Goal: Transaction & Acquisition: Purchase product/service

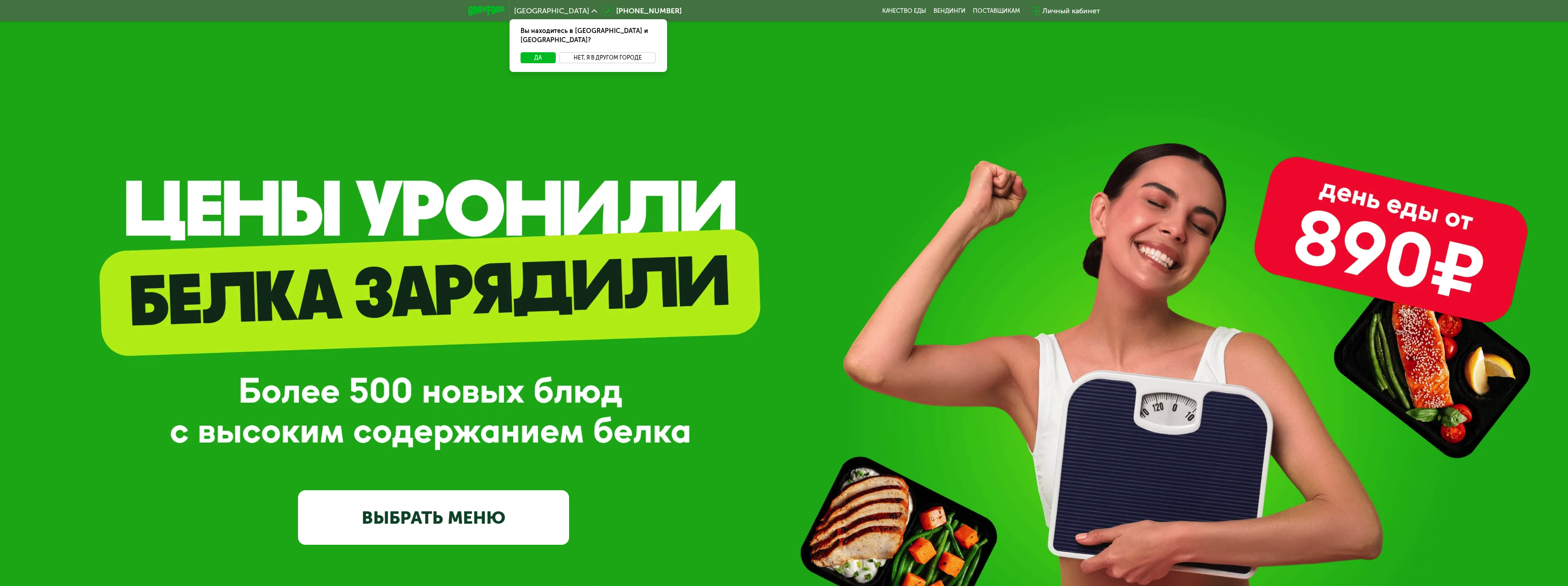
click at [600, 52] on button "Нет, я в другом городе" at bounding box center [608, 57] width 97 height 11
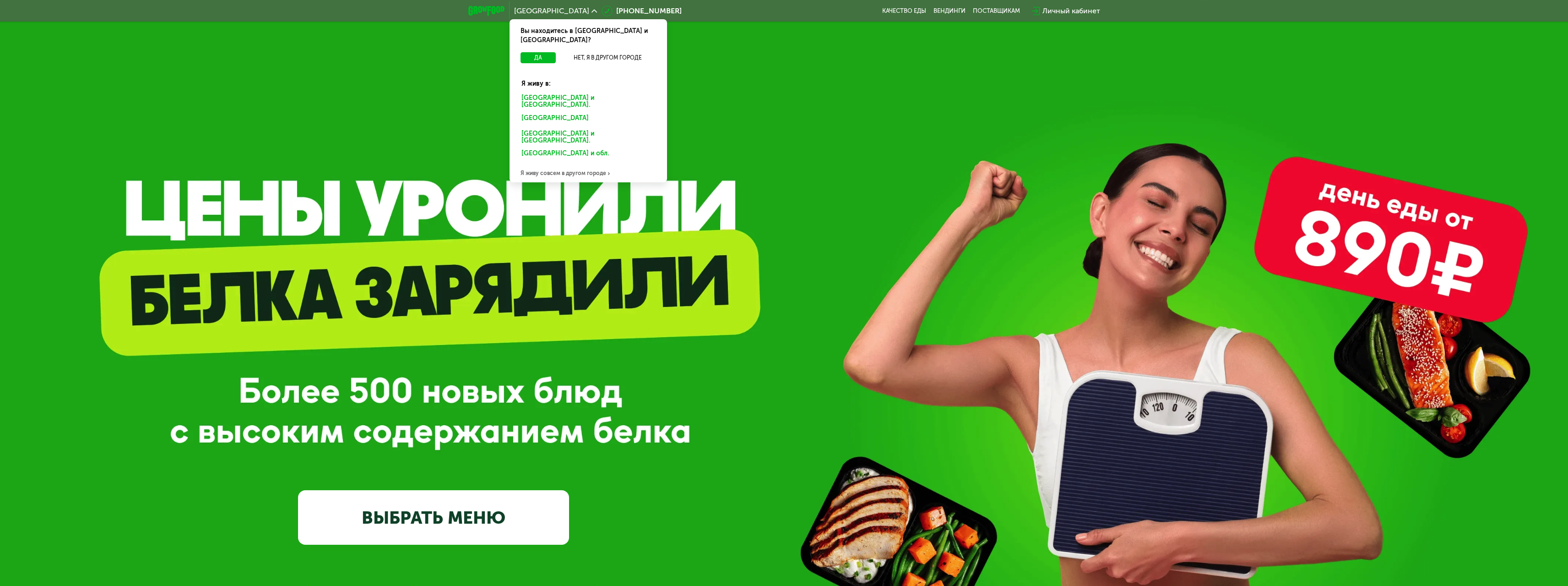
click at [545, 112] on div "[GEOGRAPHIC_DATA] и [GEOGRAPHIC_DATA]." at bounding box center [586, 119] width 143 height 15
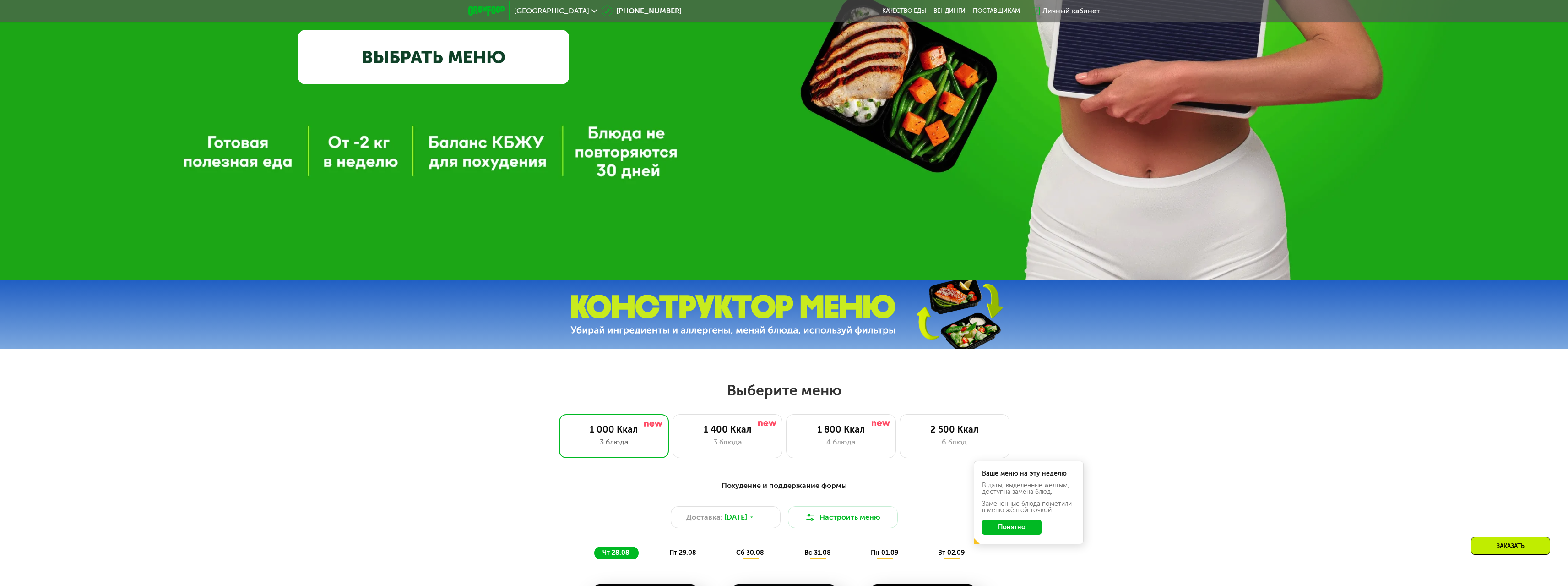
scroll to position [588, 0]
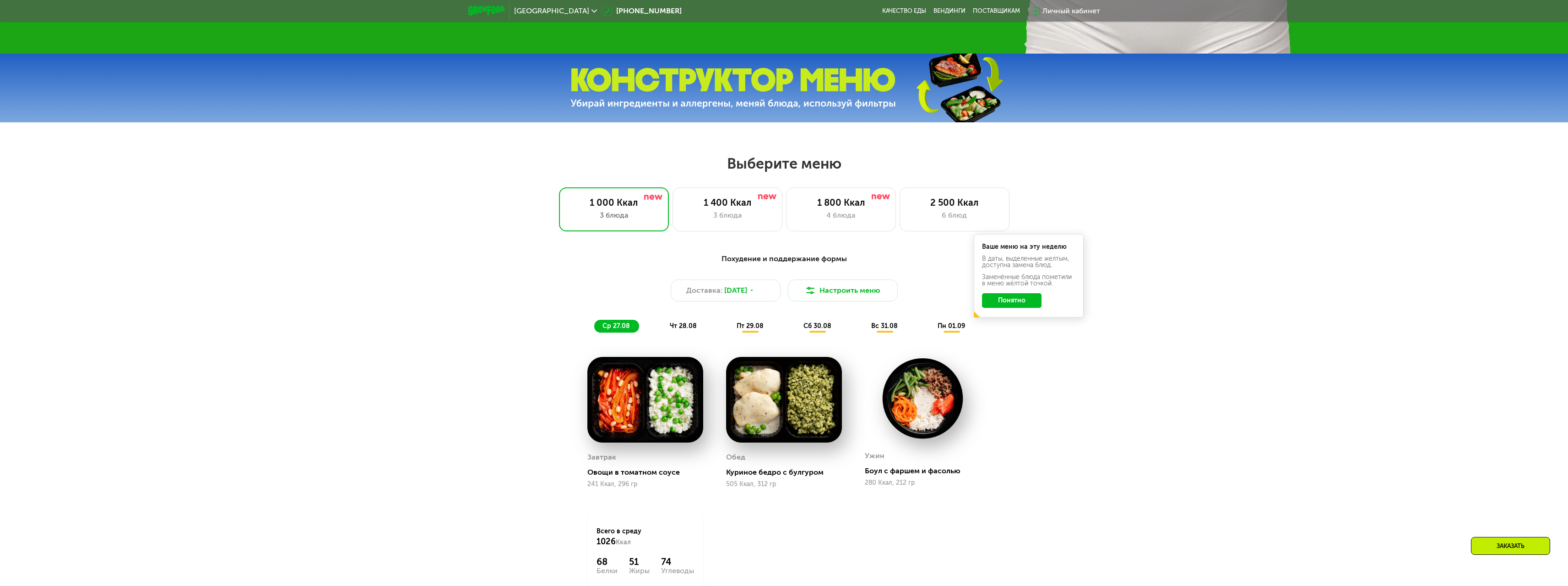
scroll to position [733, 0]
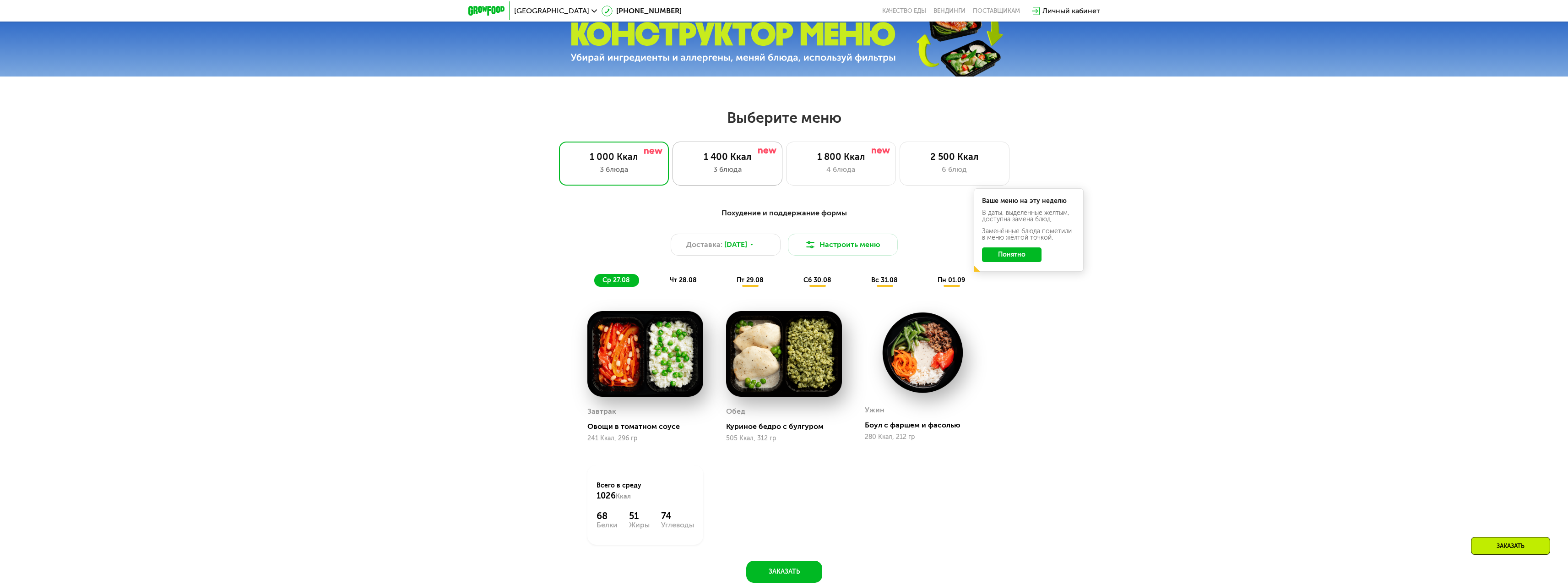
click at [716, 159] on div "1 400 Ккал" at bounding box center [727, 157] width 90 height 11
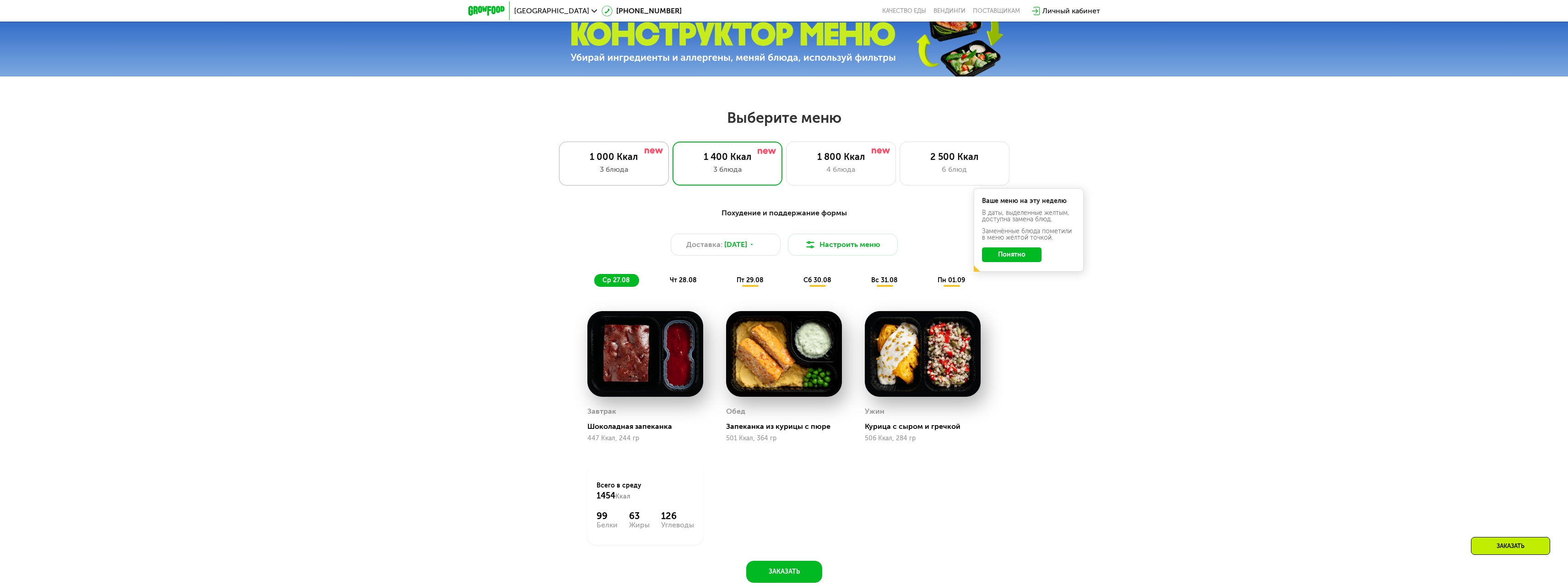
click at [650, 161] on div "1 000 Ккал" at bounding box center [614, 157] width 90 height 11
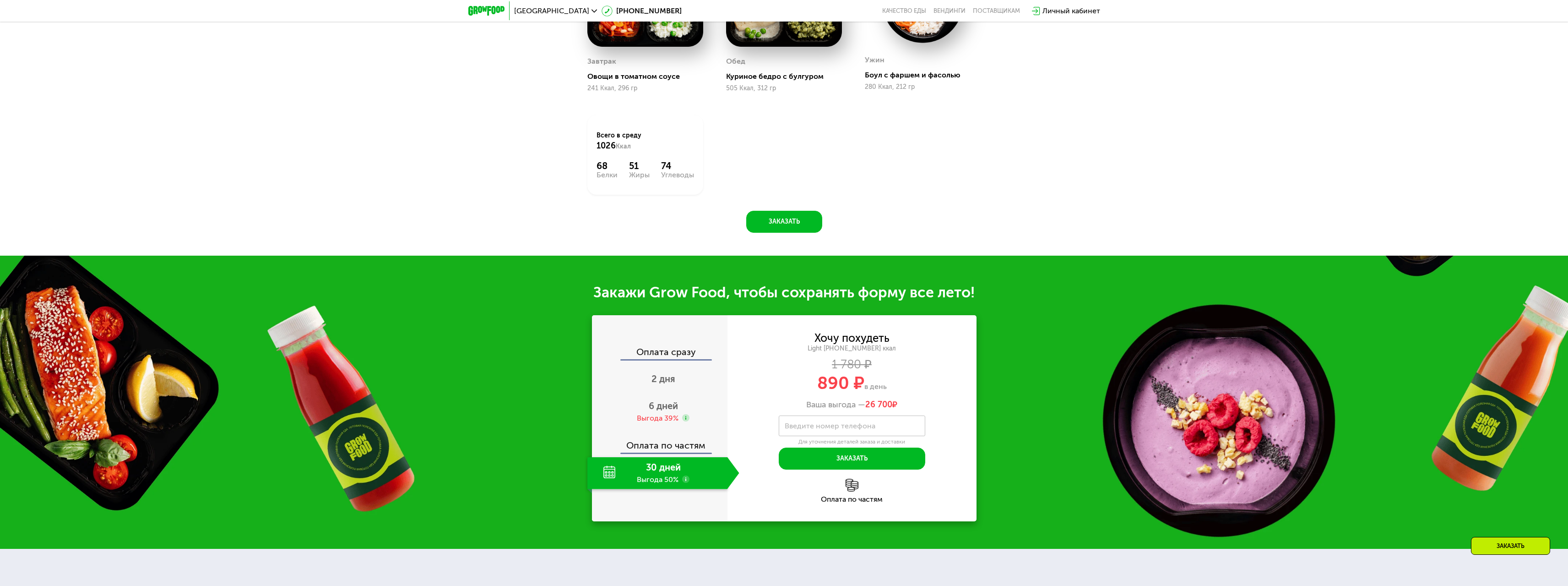
scroll to position [1145, 0]
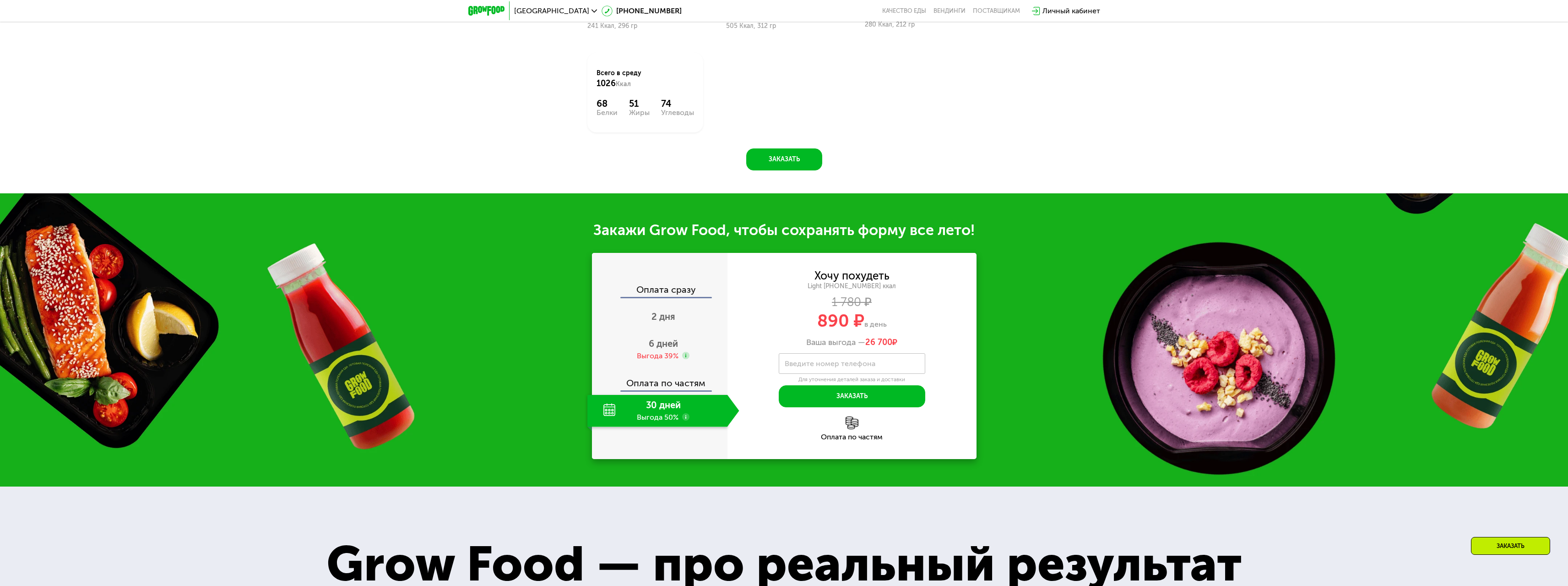
click at [672, 410] on div "30 дней Выгода 50%" at bounding box center [657, 410] width 140 height 32
click at [666, 390] on div "Оплата по частям" at bounding box center [660, 380] width 134 height 21
click at [687, 418] on use at bounding box center [686, 417] width 7 height 7
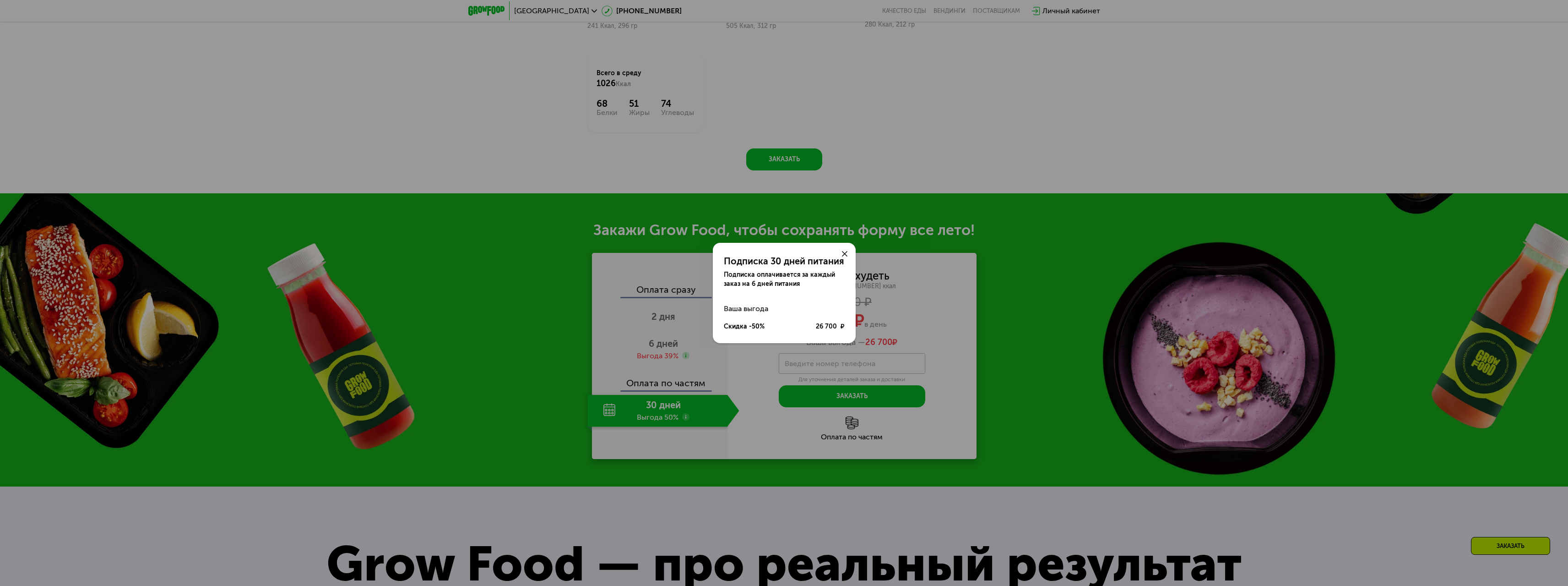
click at [759, 312] on div "Ваша выгода" at bounding box center [784, 309] width 121 height 18
click at [848, 248] on div at bounding box center [845, 254] width 22 height 22
click at [845, 252] on icon at bounding box center [844, 253] width 6 height 6
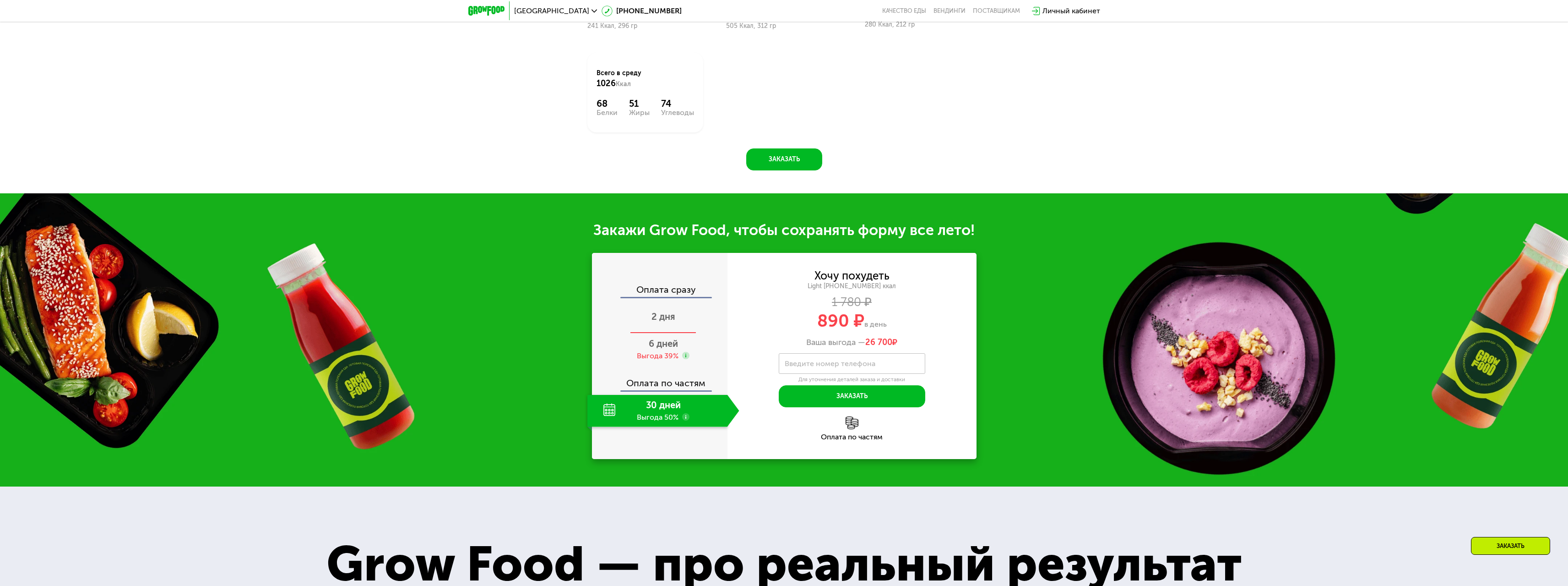
click at [671, 325] on div "2 дня" at bounding box center [663, 317] width 152 height 32
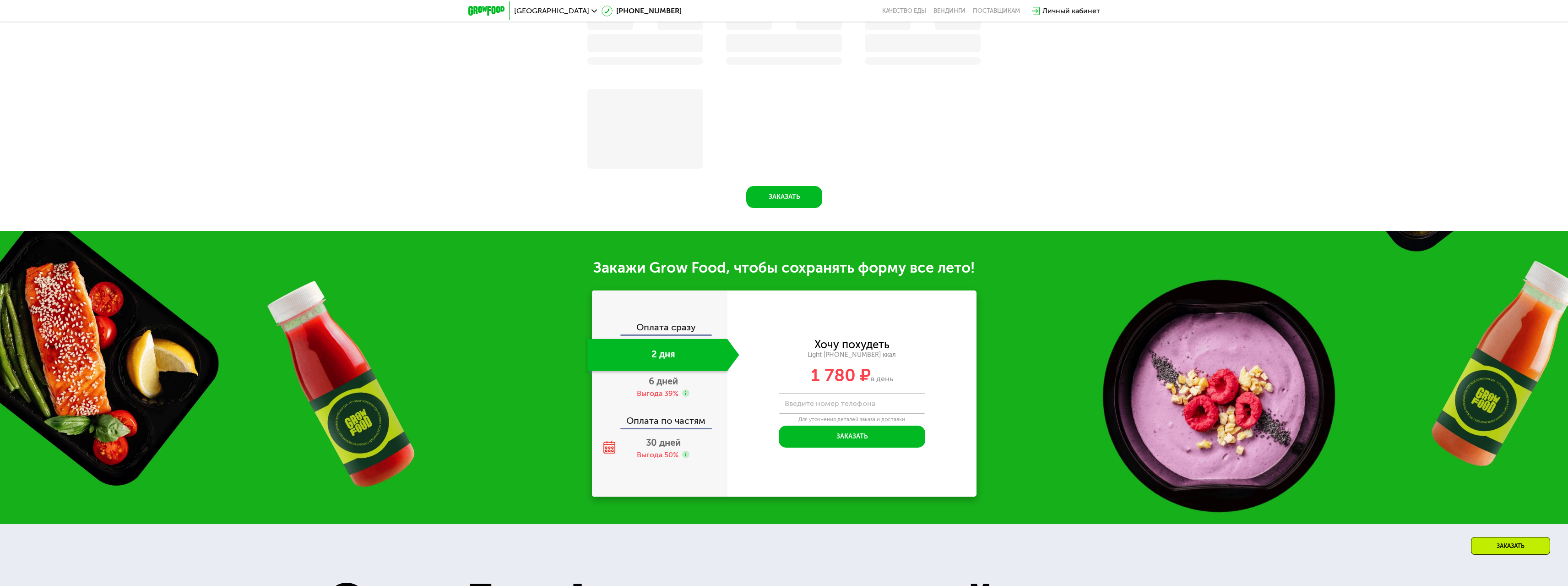
scroll to position [1182, 0]
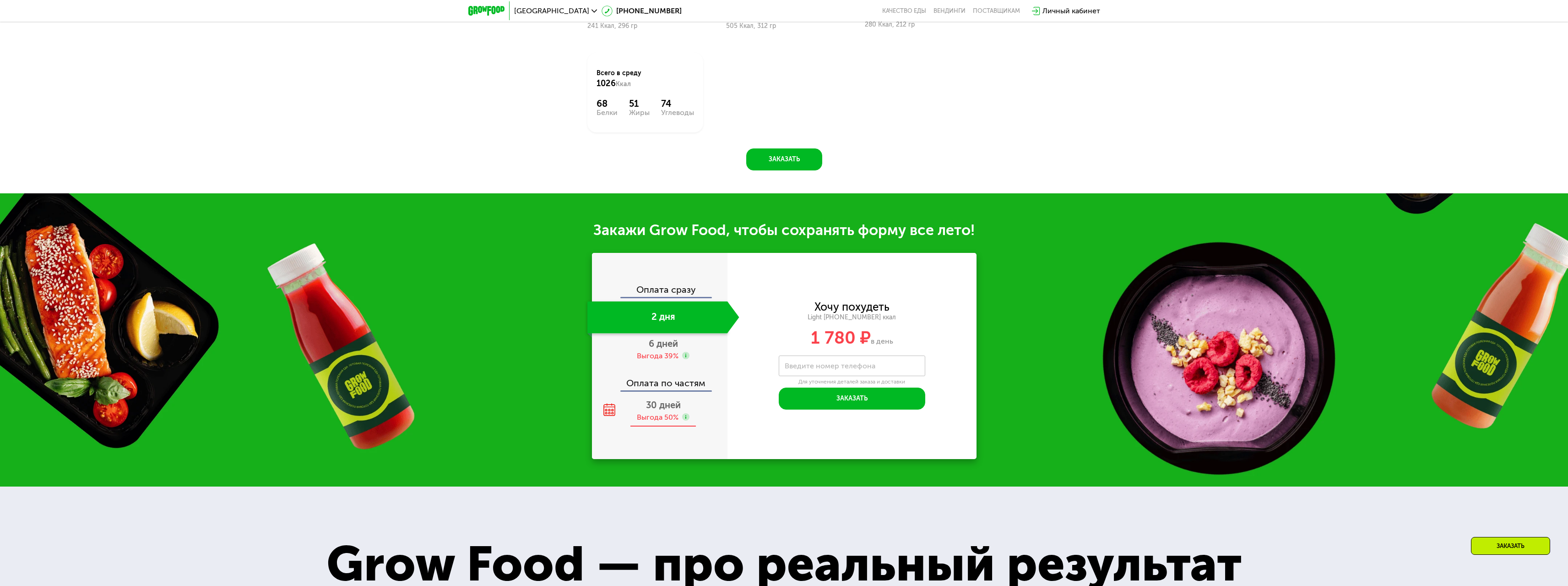
click at [657, 420] on div "Выгода 50%" at bounding box center [658, 417] width 42 height 10
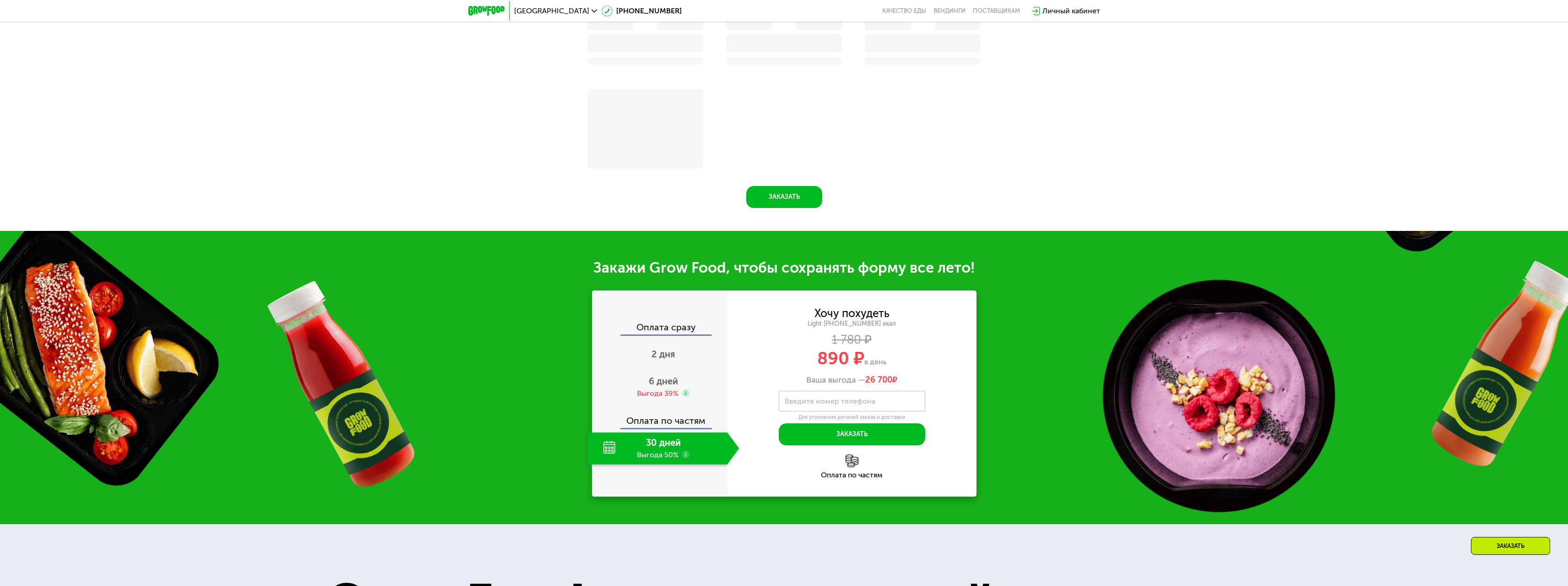
scroll to position [1145, 0]
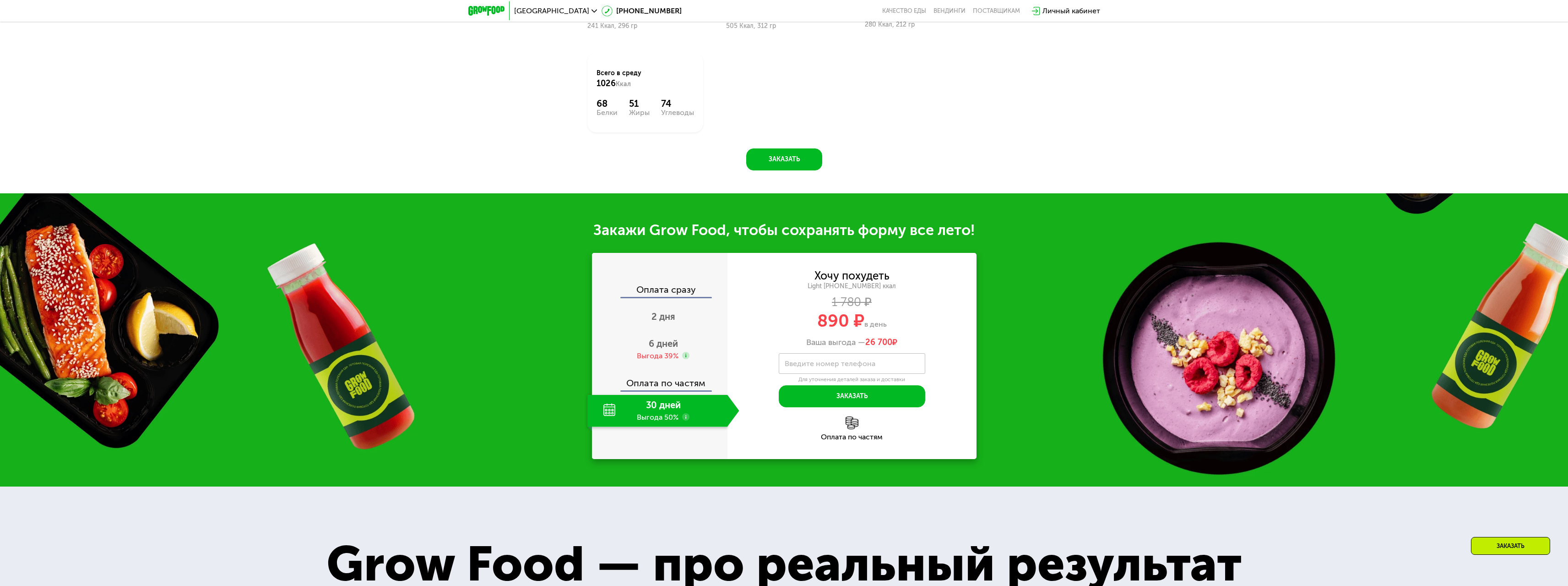
click at [658, 295] on div "Оплата сразу" at bounding box center [660, 291] width 134 height 12
click at [664, 318] on span "2 дня" at bounding box center [663, 316] width 24 height 11
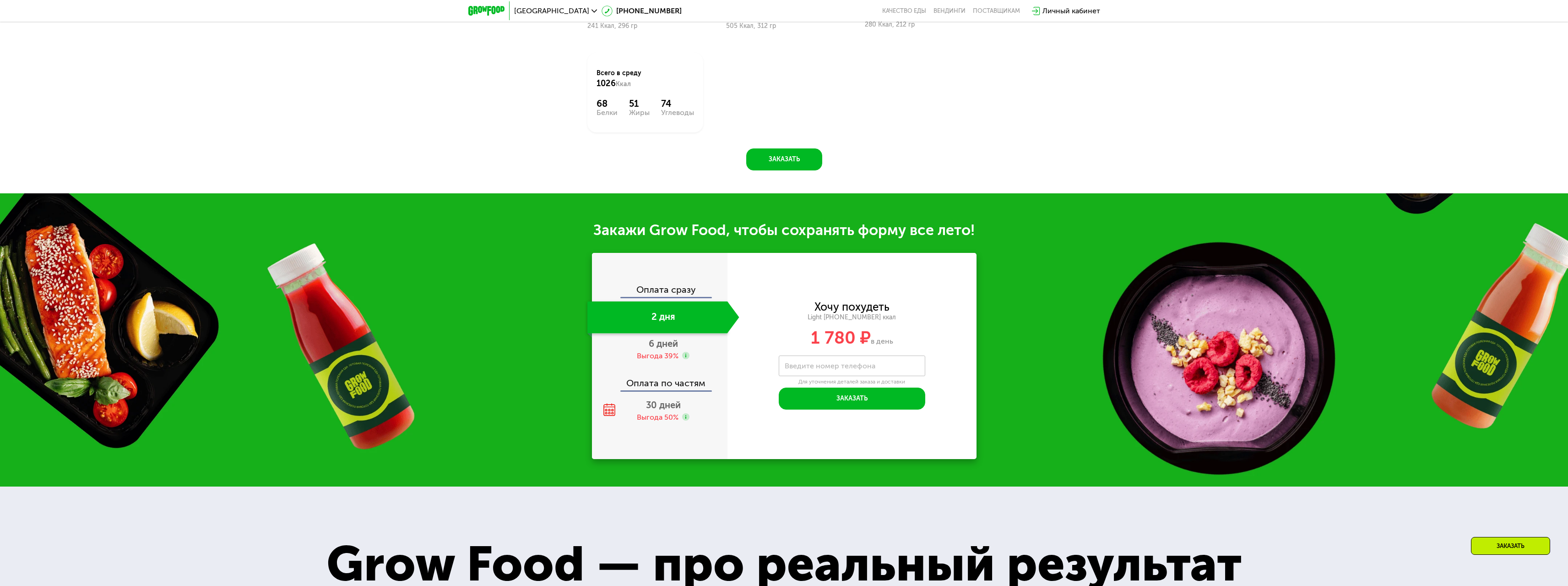
click at [666, 291] on div "Оплата сразу" at bounding box center [660, 291] width 134 height 12
click at [674, 352] on div "6 дней Выгода 39%" at bounding box center [663, 349] width 152 height 32
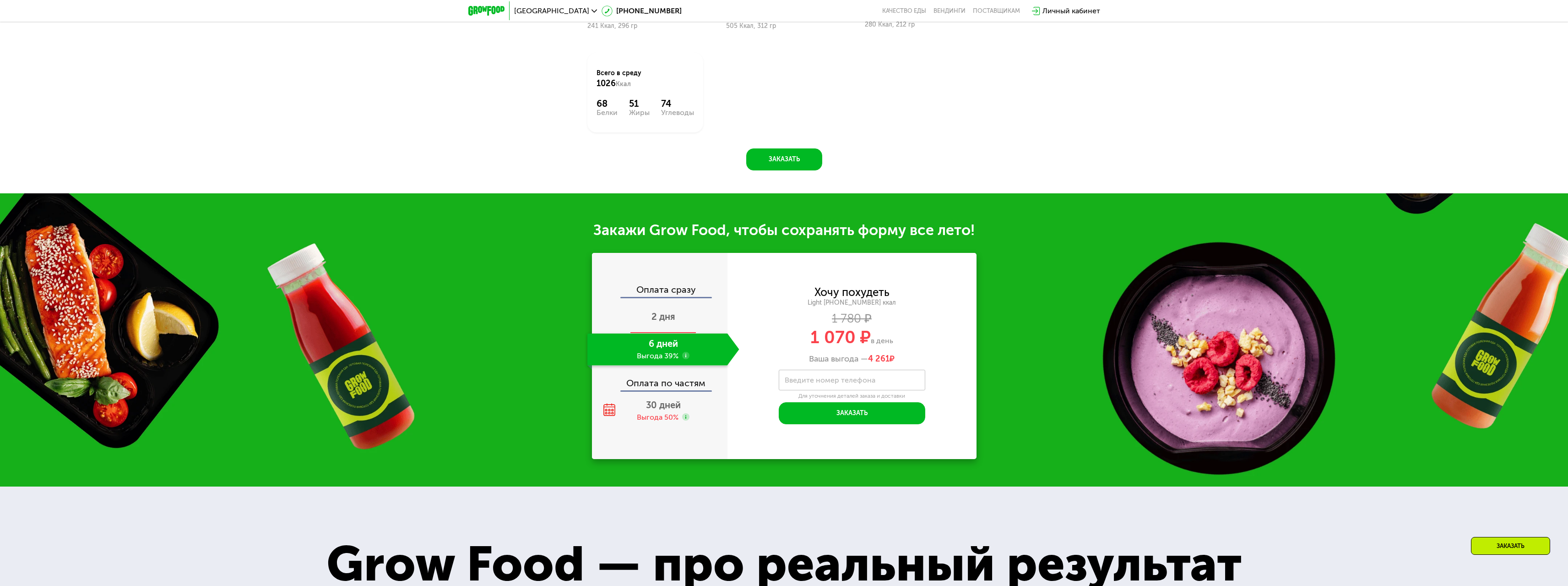
click at [673, 322] on span "2 дня" at bounding box center [663, 316] width 24 height 11
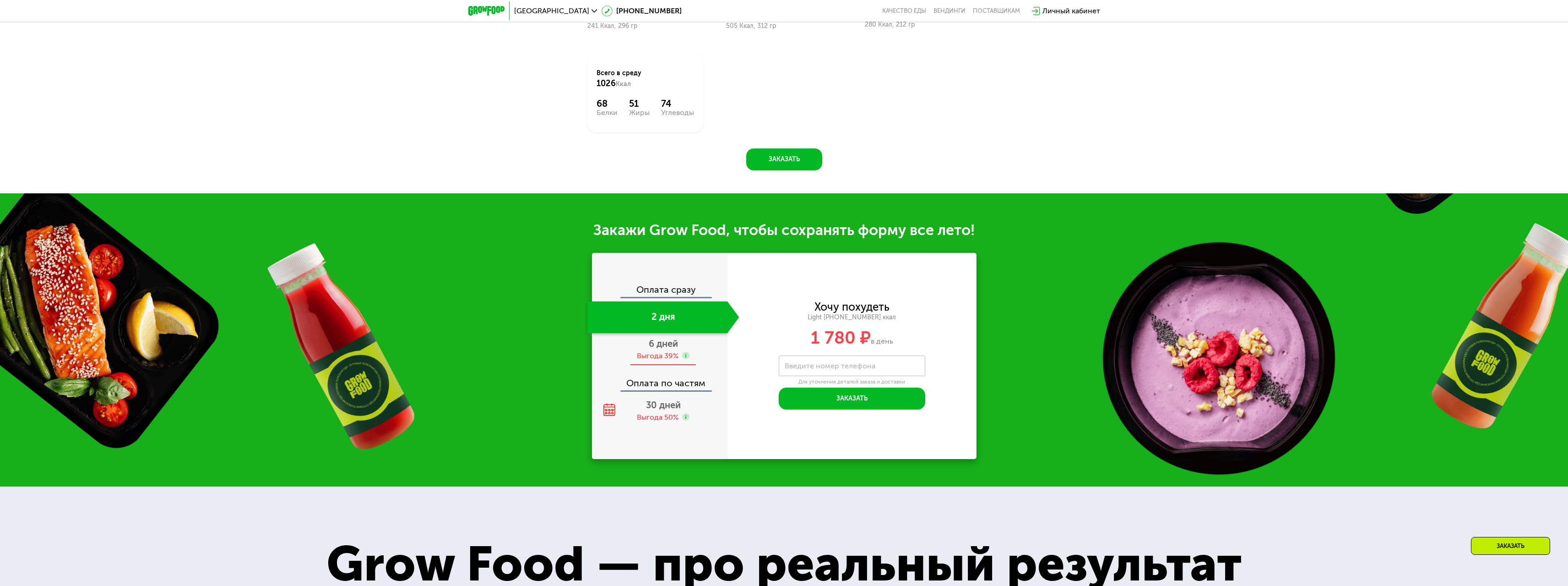
click at [669, 358] on div "Выгода 39%" at bounding box center [658, 356] width 42 height 10
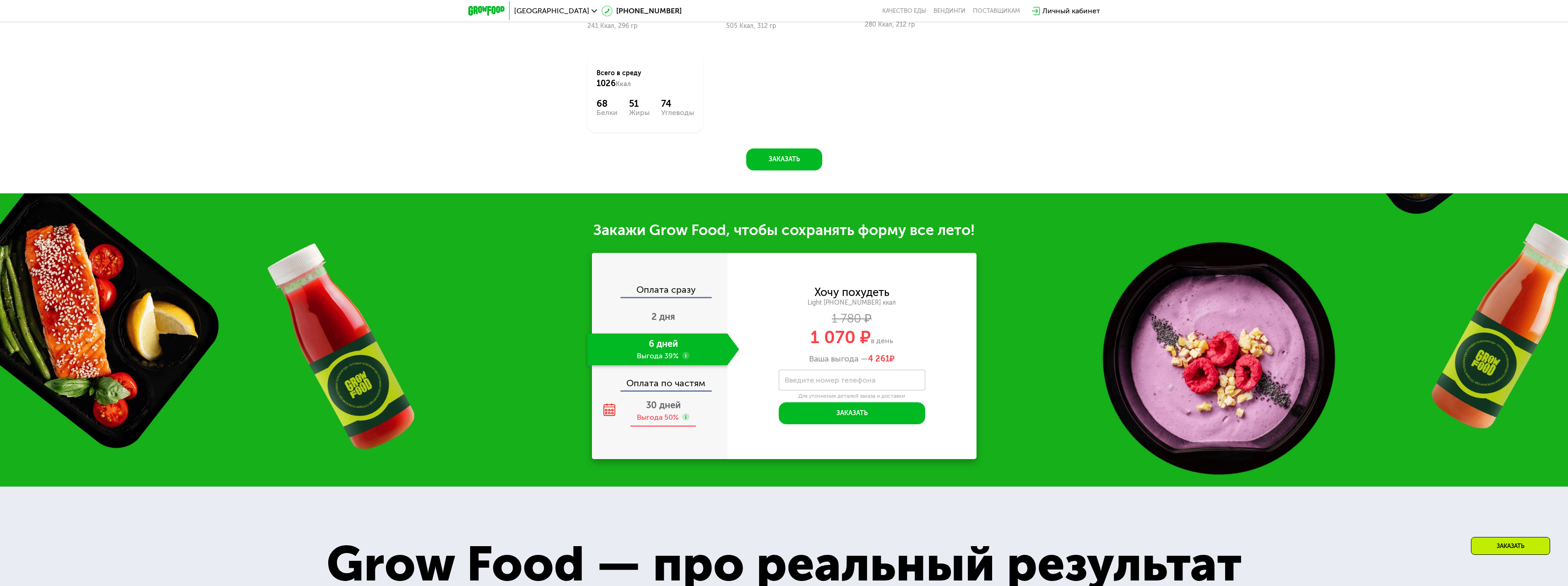
click at [675, 406] on span "30 дней" at bounding box center [663, 405] width 35 height 11
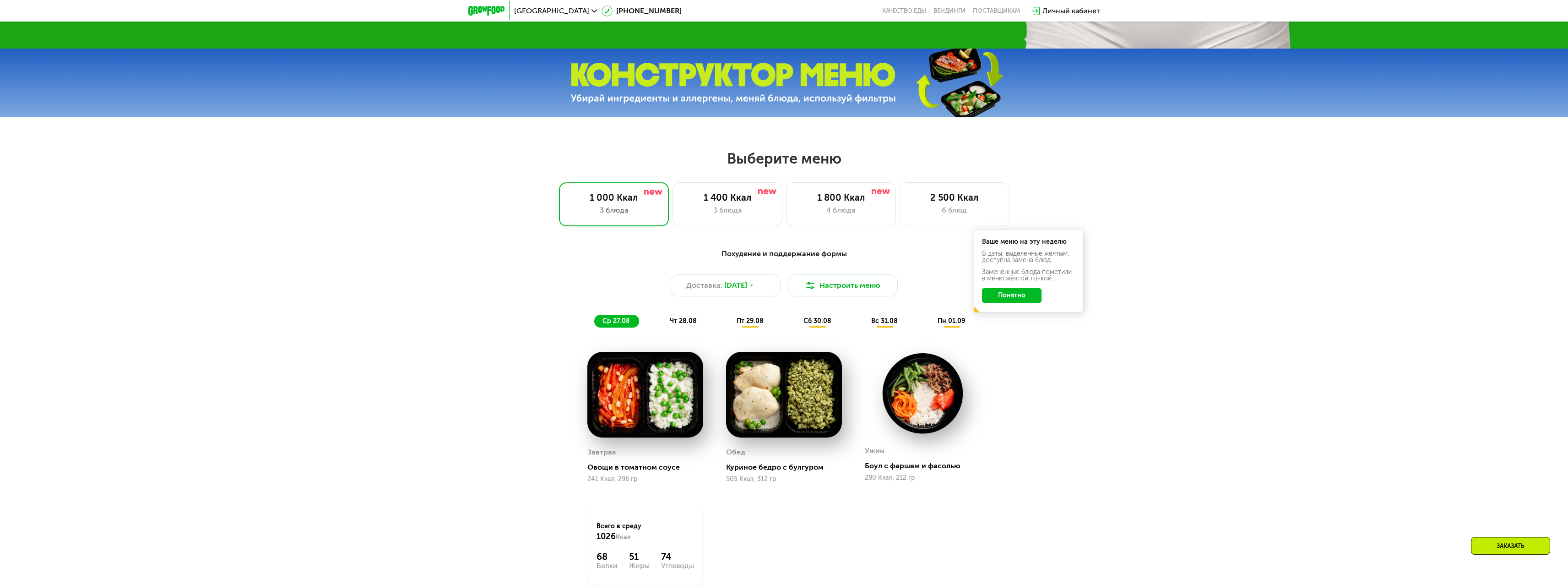
scroll to position [687, 0]
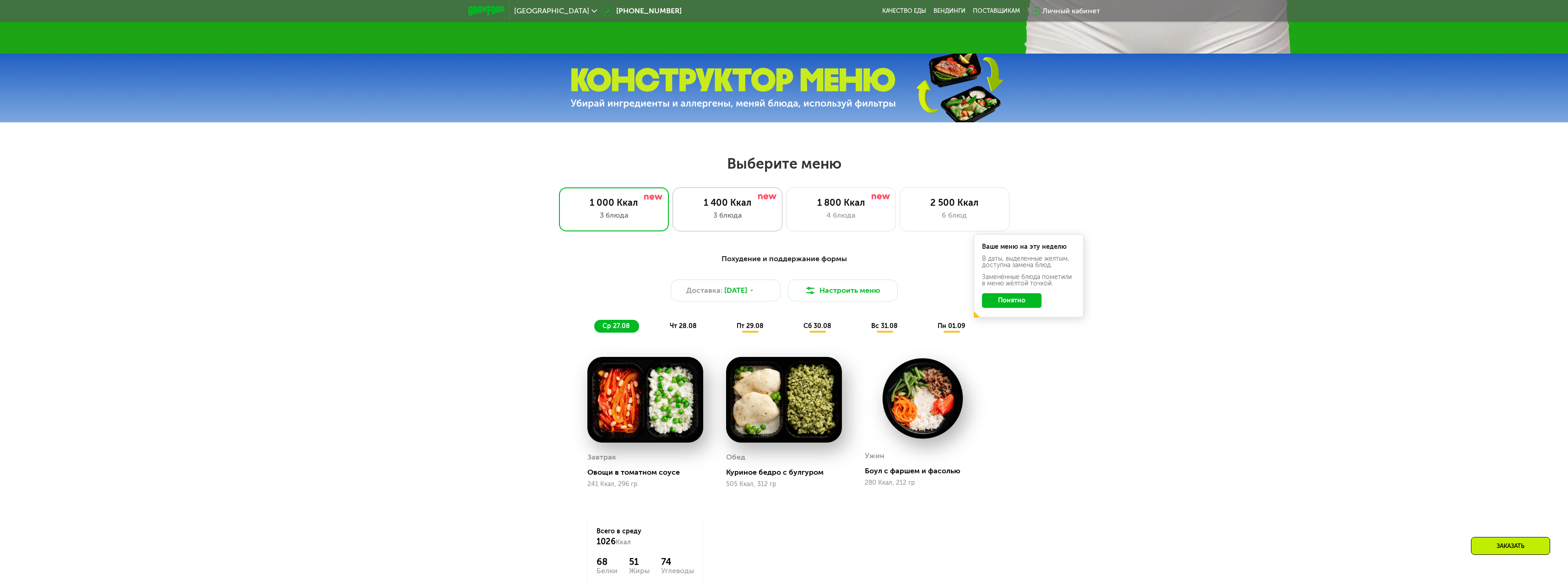
click at [715, 207] on div "1 400 Ккал" at bounding box center [727, 202] width 90 height 11
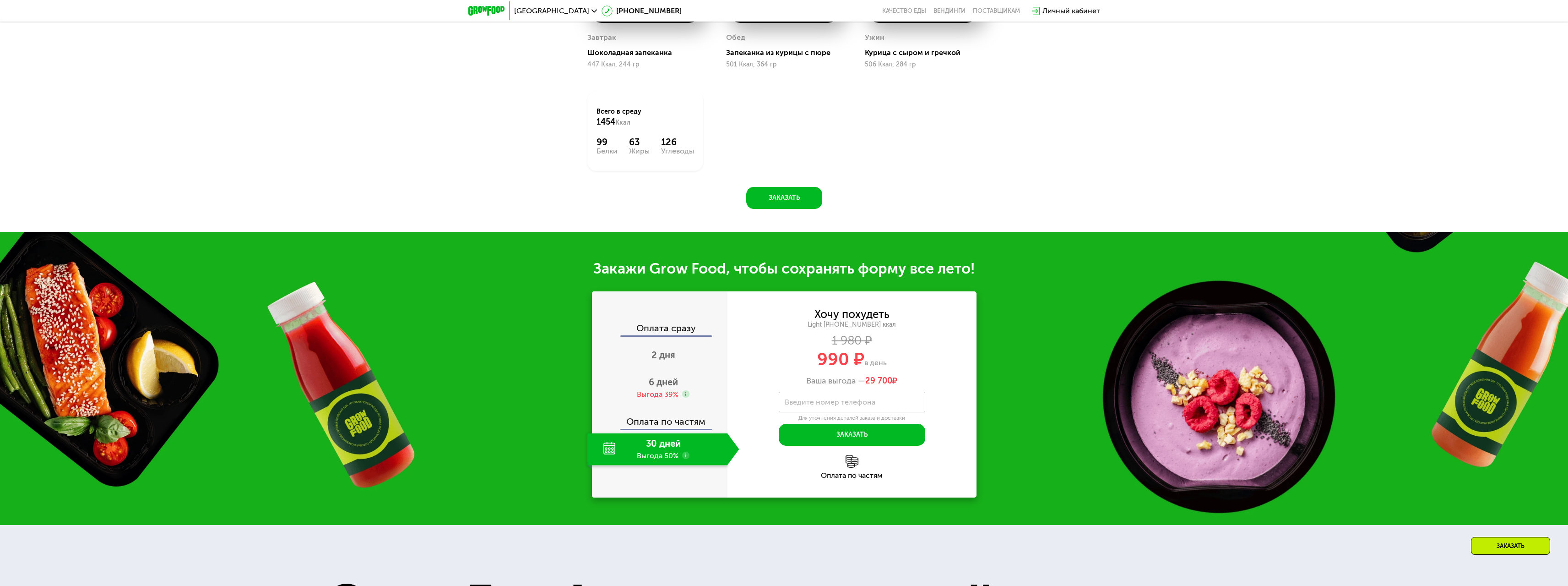
scroll to position [1099, 0]
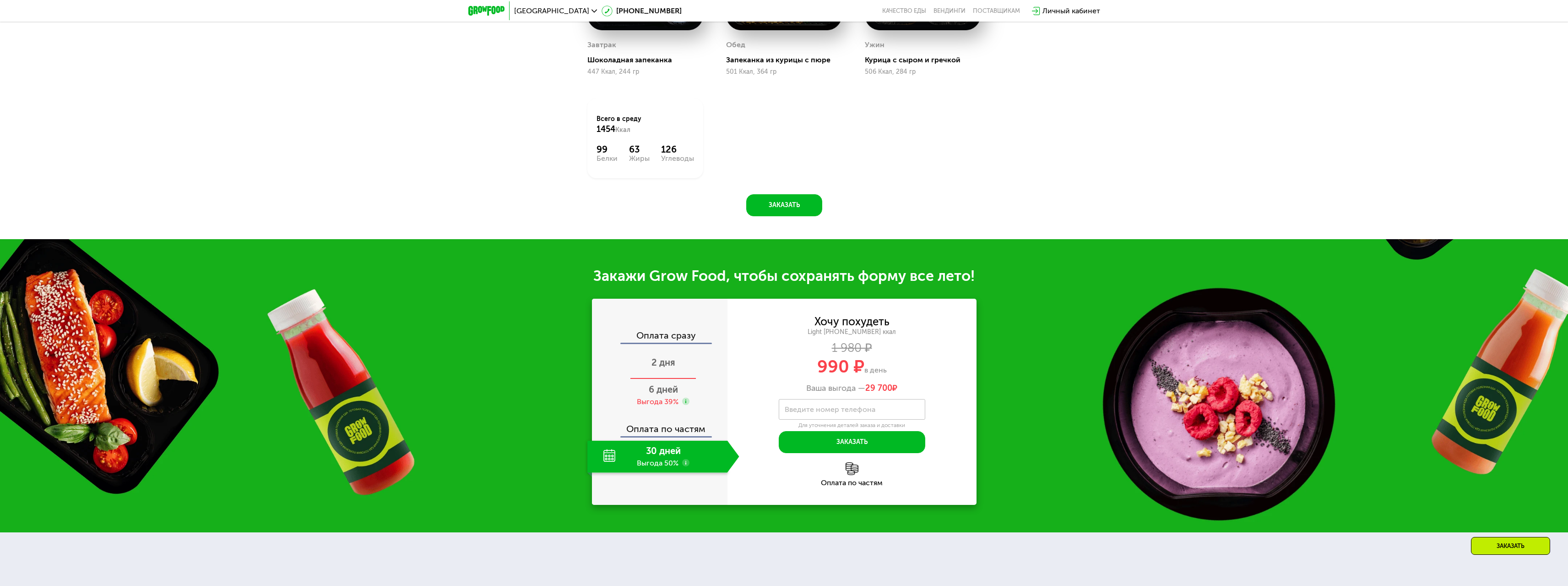
click at [664, 368] on span "2 дня" at bounding box center [663, 362] width 24 height 11
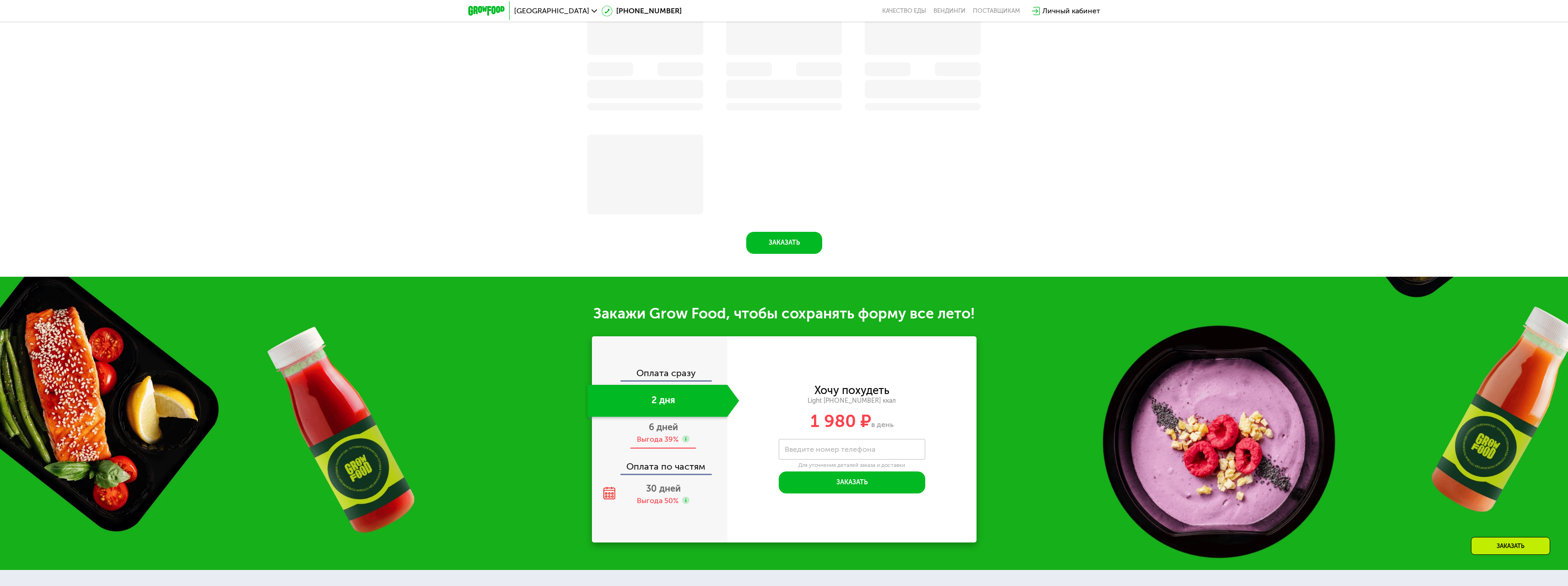
scroll to position [1137, 0]
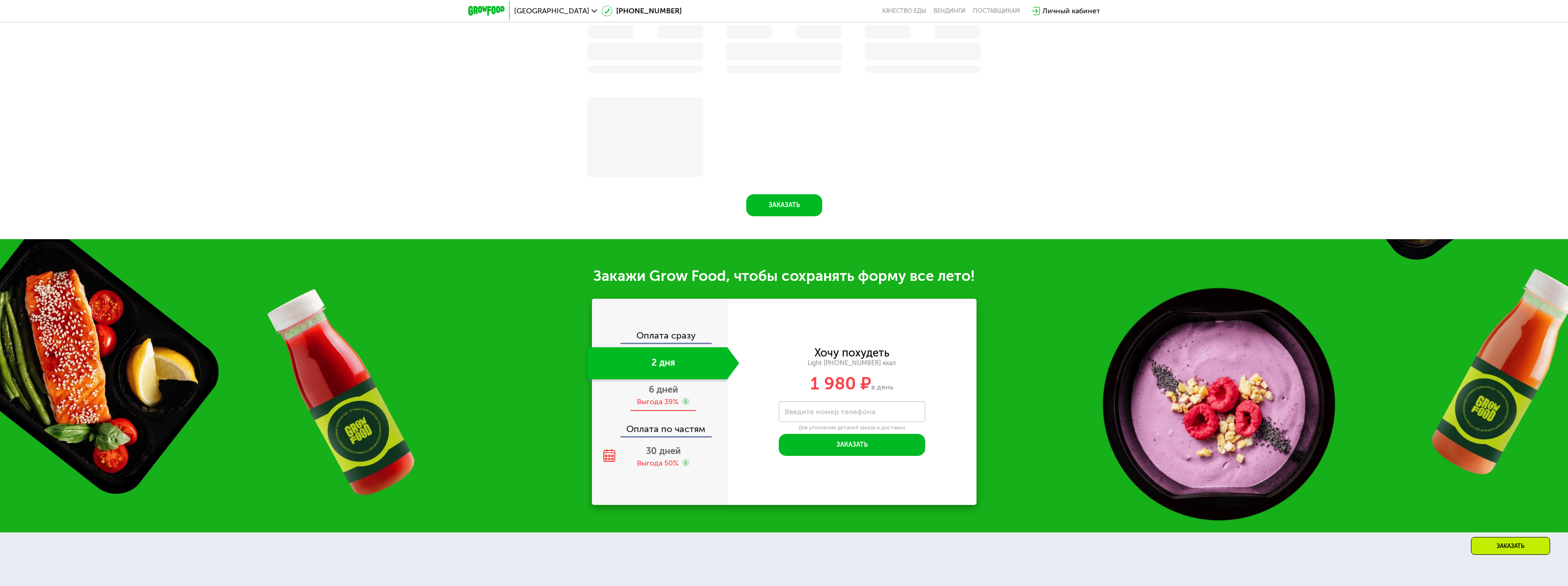
click at [673, 395] on span "6 дней" at bounding box center [663, 390] width 29 height 11
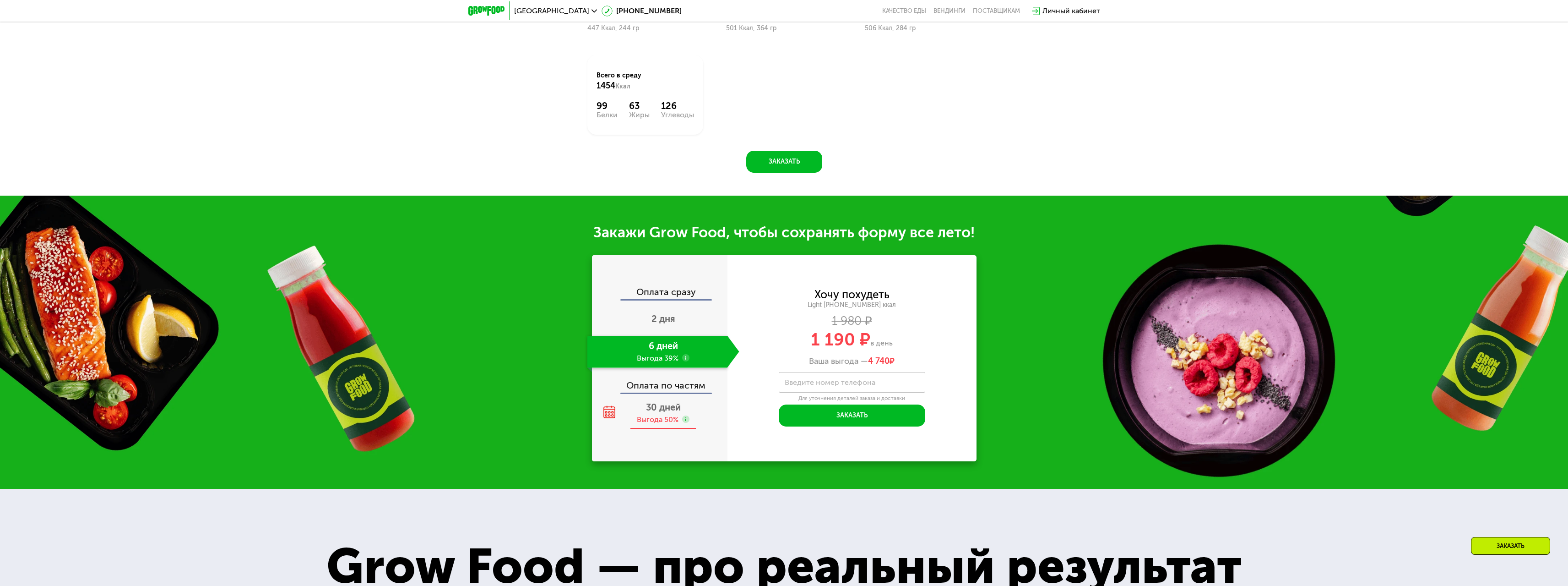
scroll to position [1145, 0]
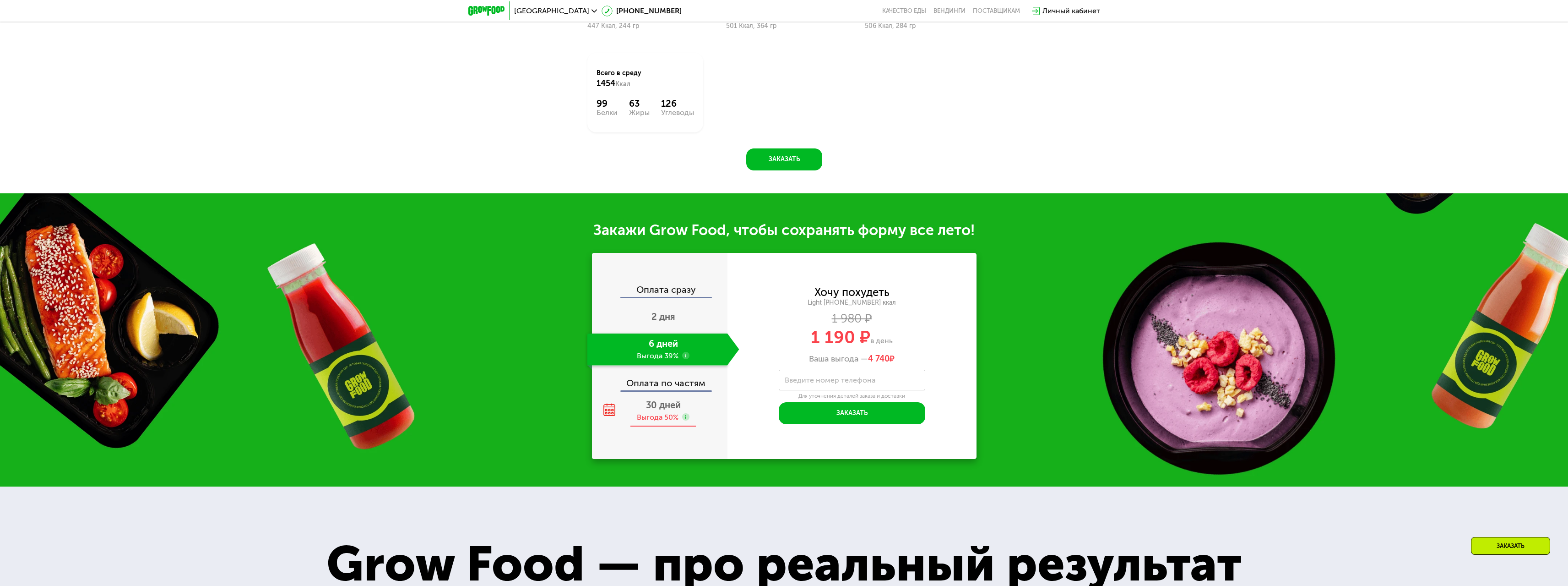
click at [661, 410] on span "30 дней" at bounding box center [663, 405] width 35 height 11
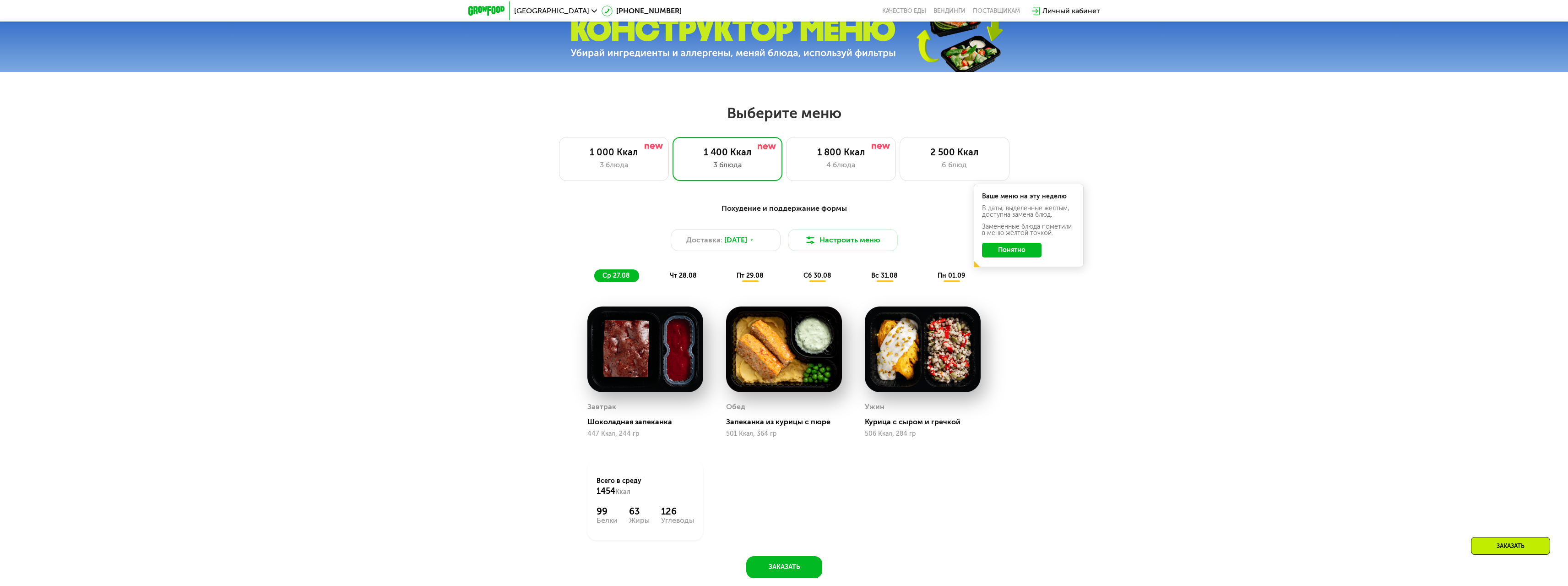
scroll to position [687, 0]
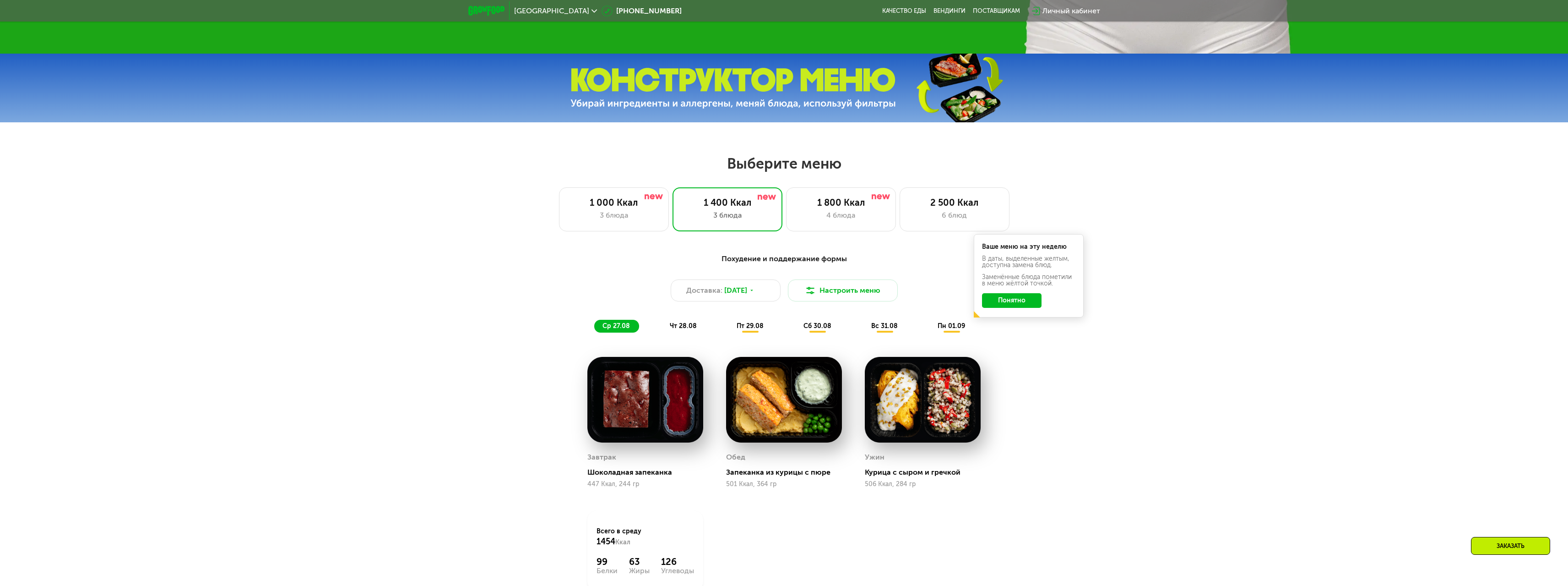
click at [795, 333] on div "пт 29.08" at bounding box center [818, 326] width 45 height 13
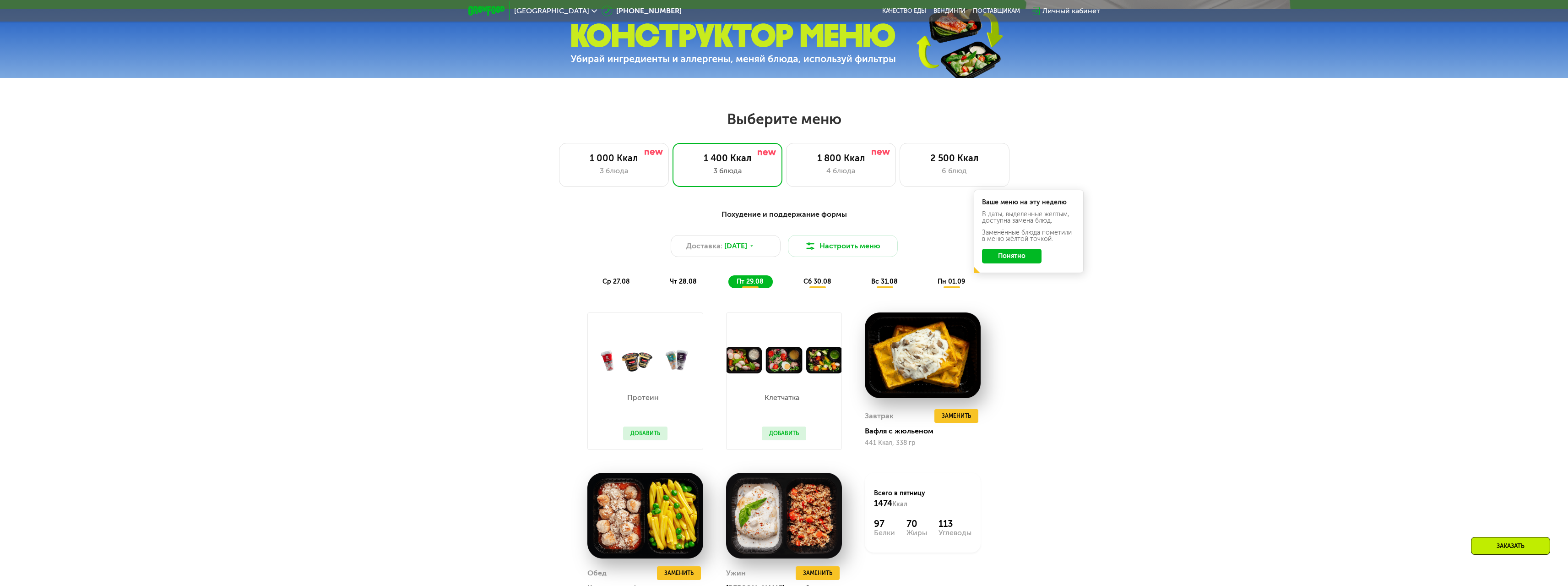
scroll to position [733, 0]
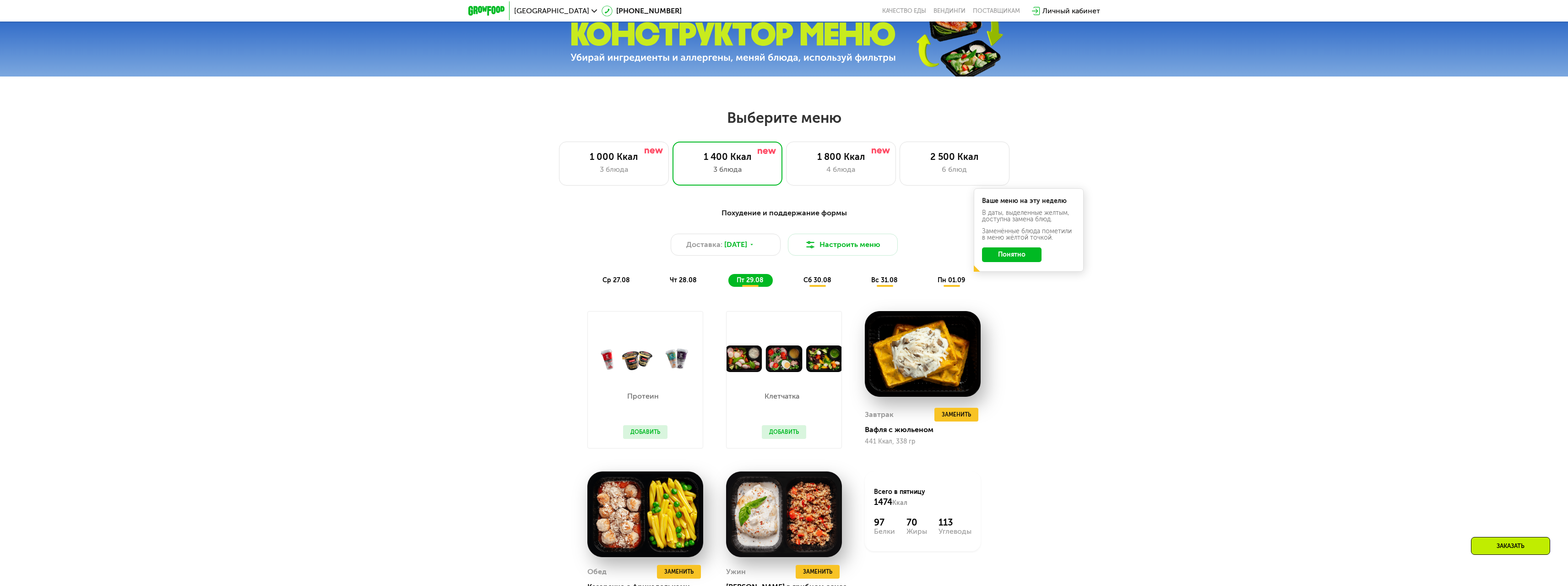
click at [808, 284] on span "сб 30.08" at bounding box center [817, 280] width 28 height 8
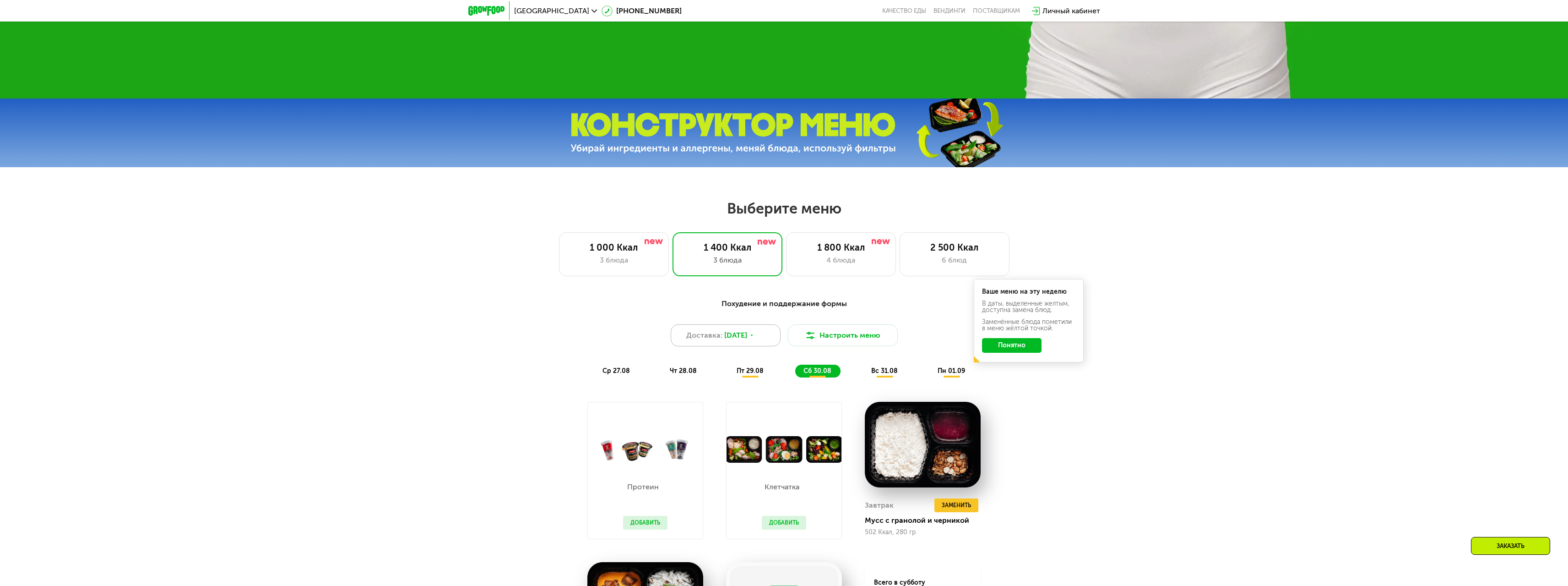
scroll to position [641, 0]
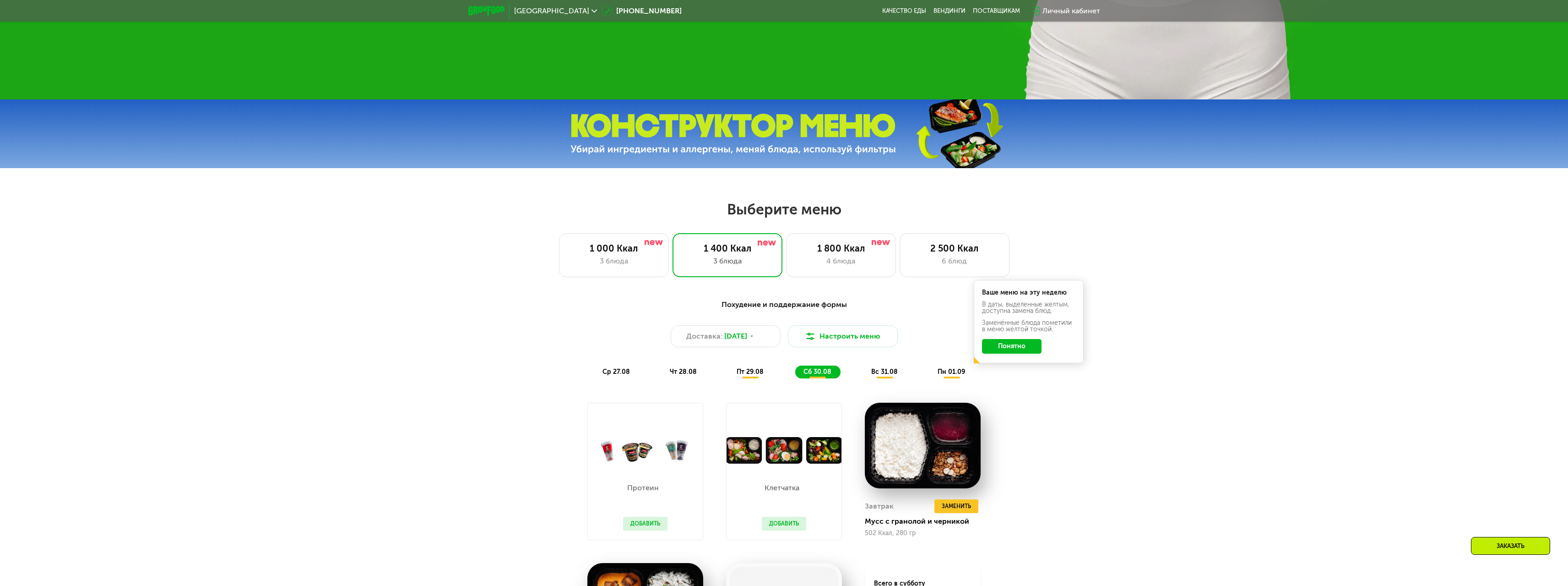
click at [754, 376] on span "пт 29.08" at bounding box center [750, 371] width 27 height 8
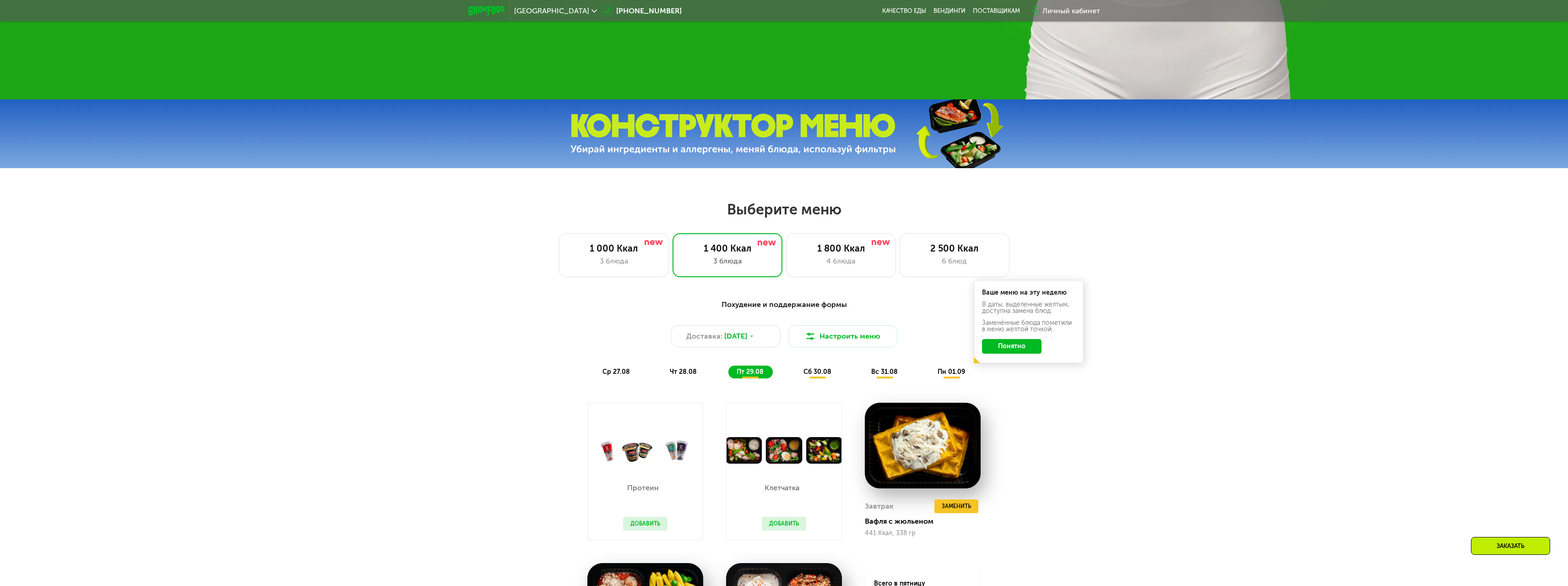
click at [728, 379] on div "чт 28.08" at bounding box center [750, 372] width 45 height 13
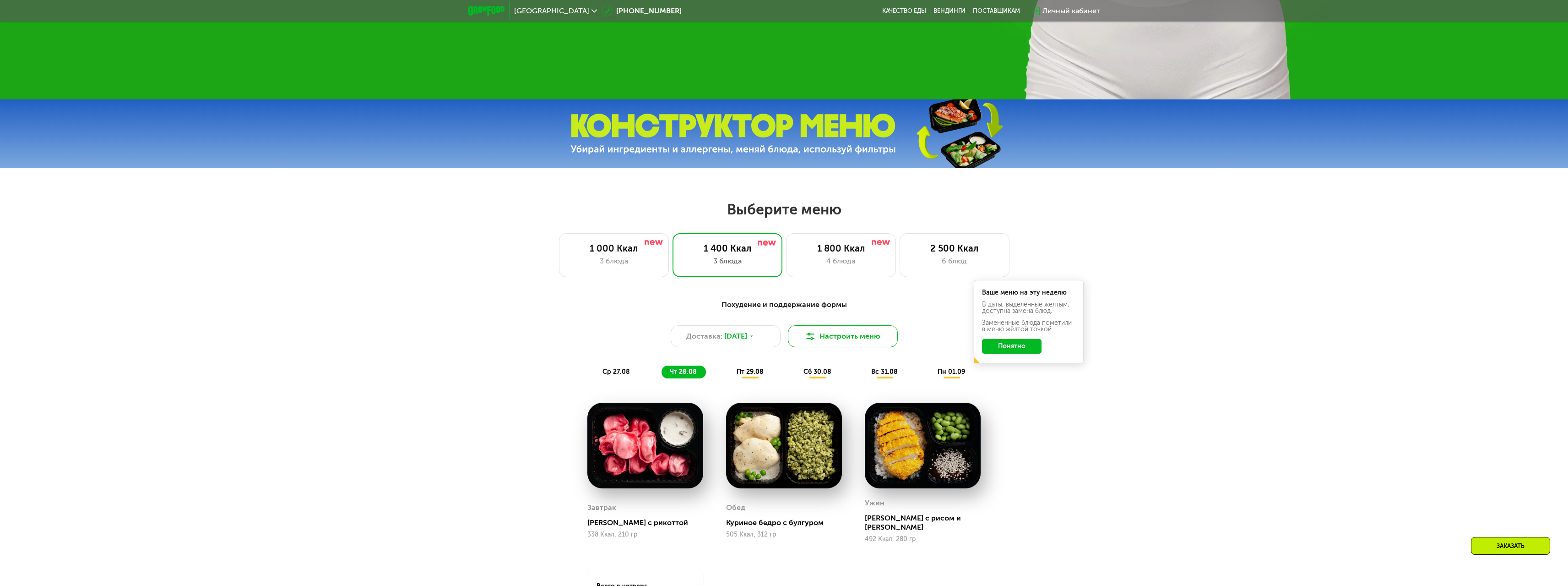
click at [825, 344] on button "Настроить меню" at bounding box center [843, 336] width 110 height 22
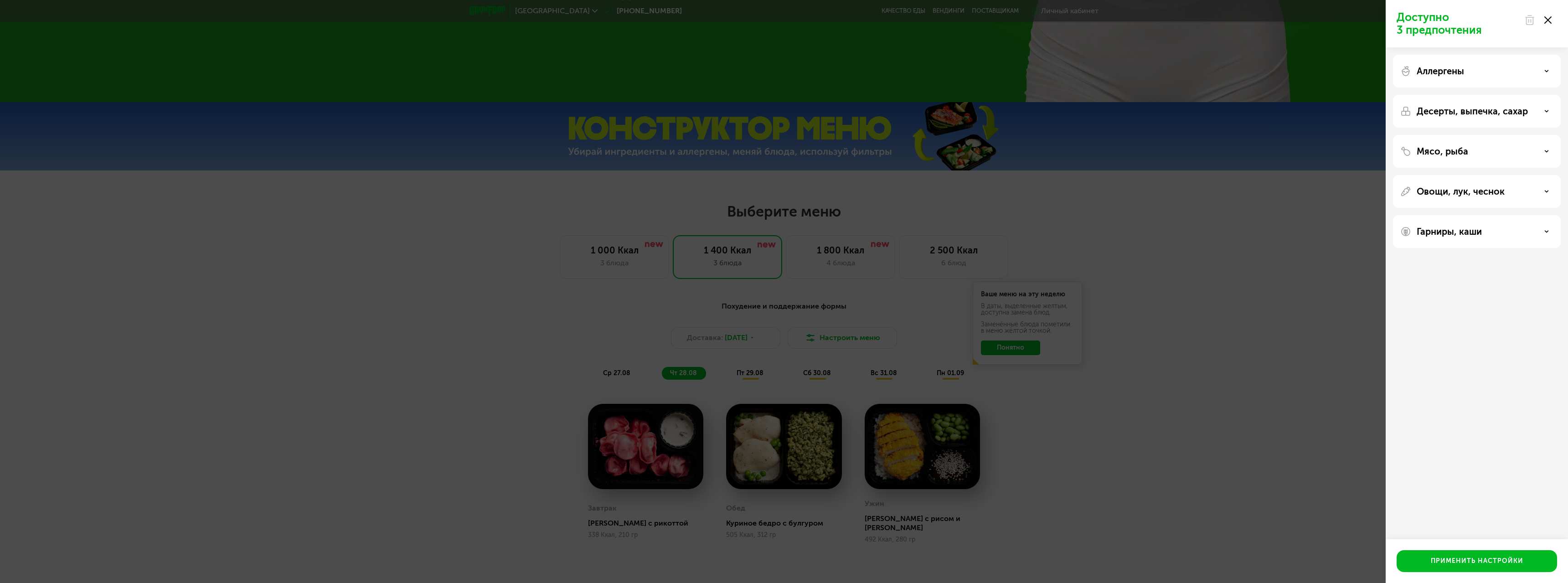
click at [1547, 18] on icon at bounding box center [1548, 20] width 7 height 7
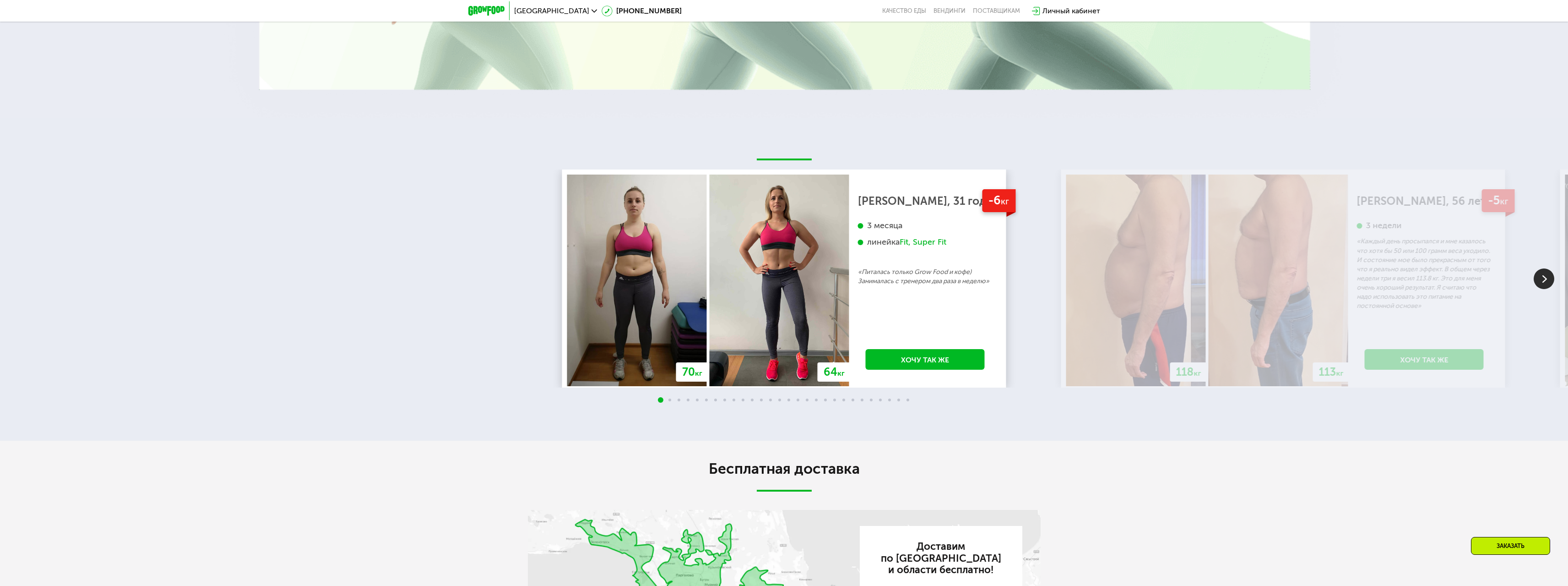
scroll to position [2336, 0]
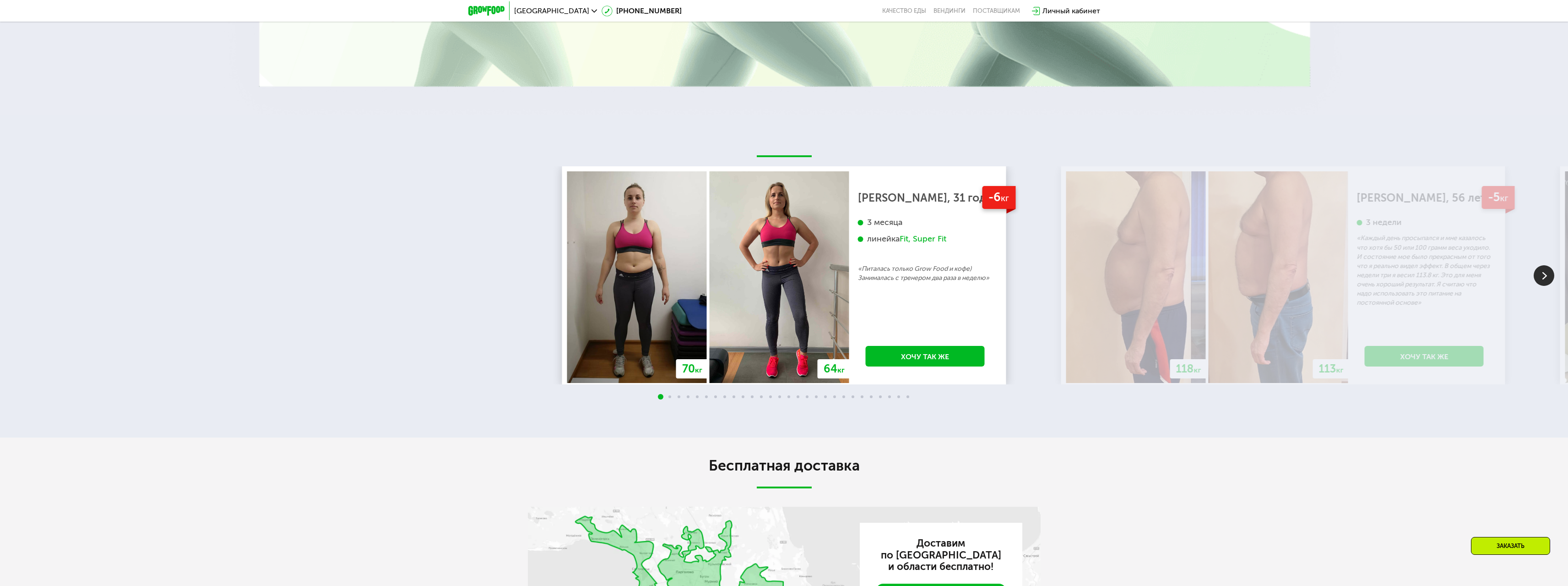
click at [1543, 269] on img at bounding box center [1544, 276] width 21 height 21
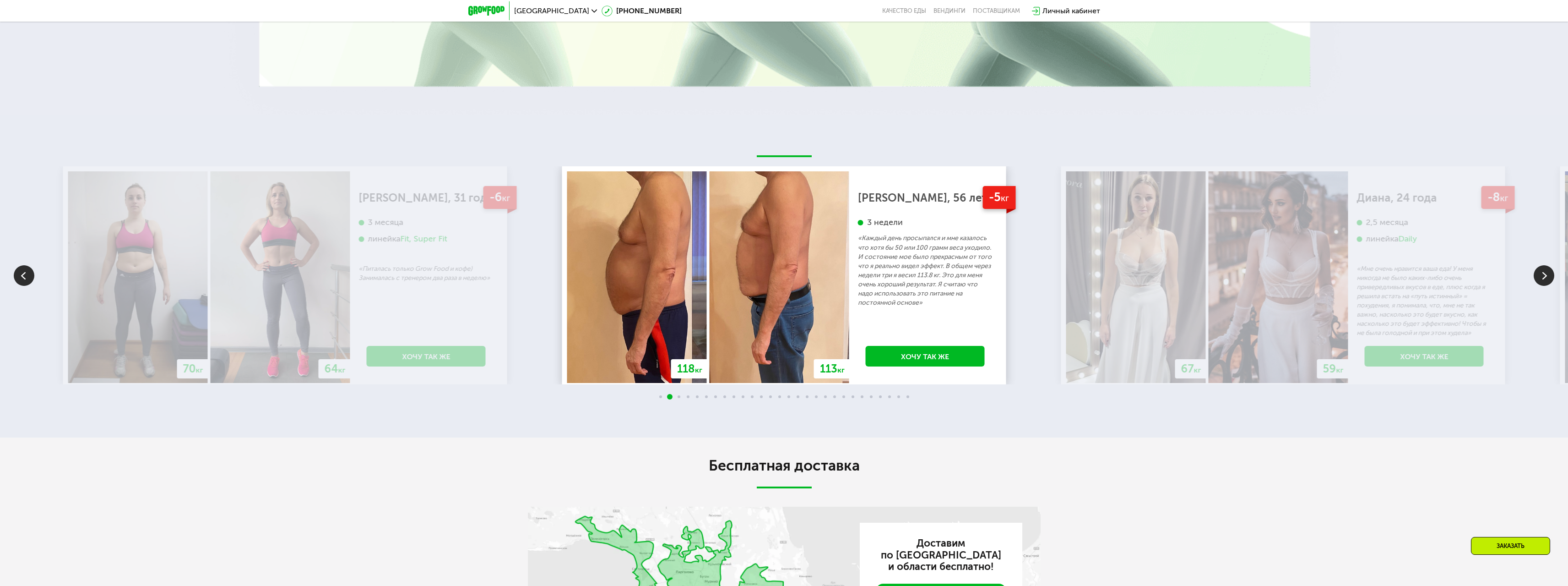
click at [1543, 269] on img at bounding box center [1544, 276] width 21 height 21
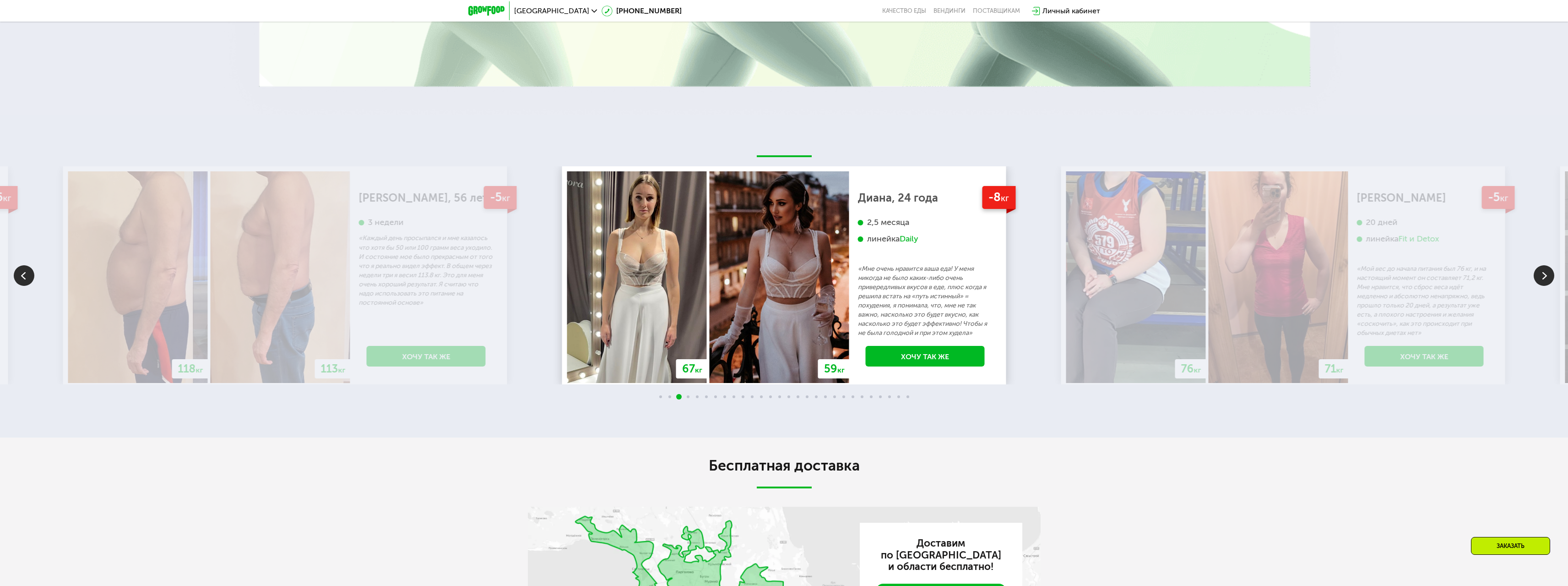
click at [1543, 269] on img at bounding box center [1544, 276] width 21 height 21
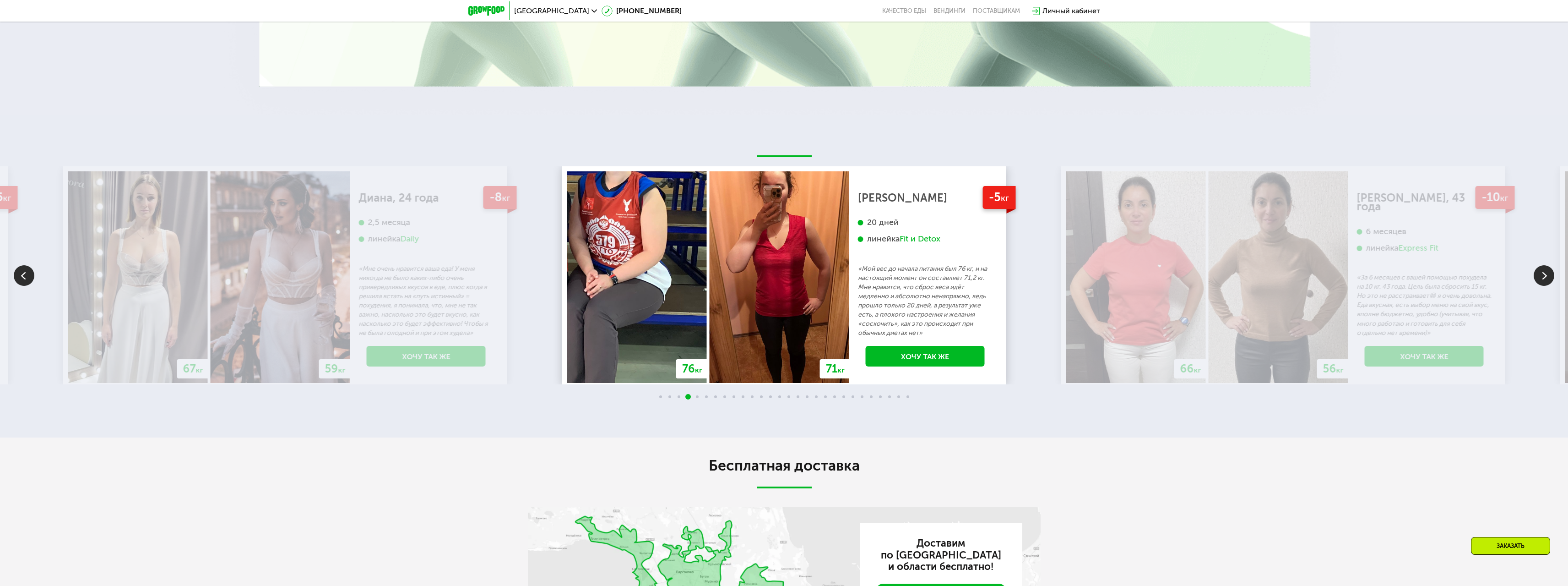
click at [1543, 269] on img at bounding box center [1544, 276] width 21 height 21
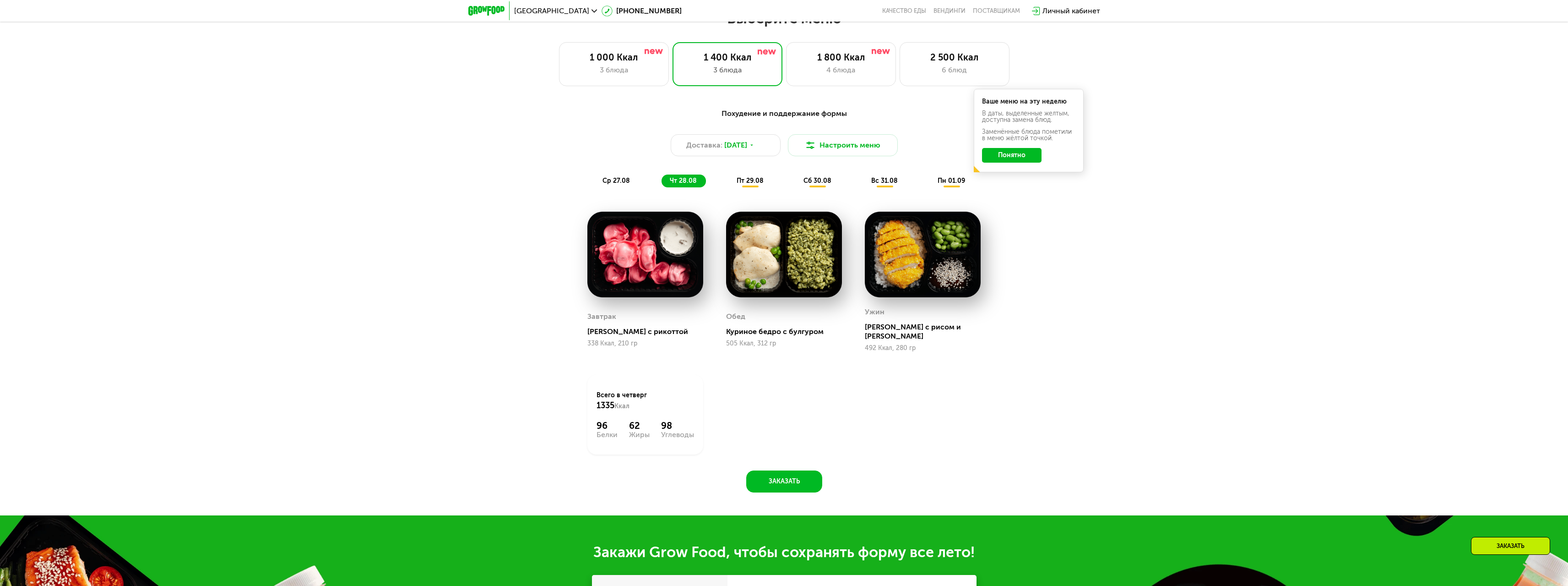
scroll to position [870, 0]
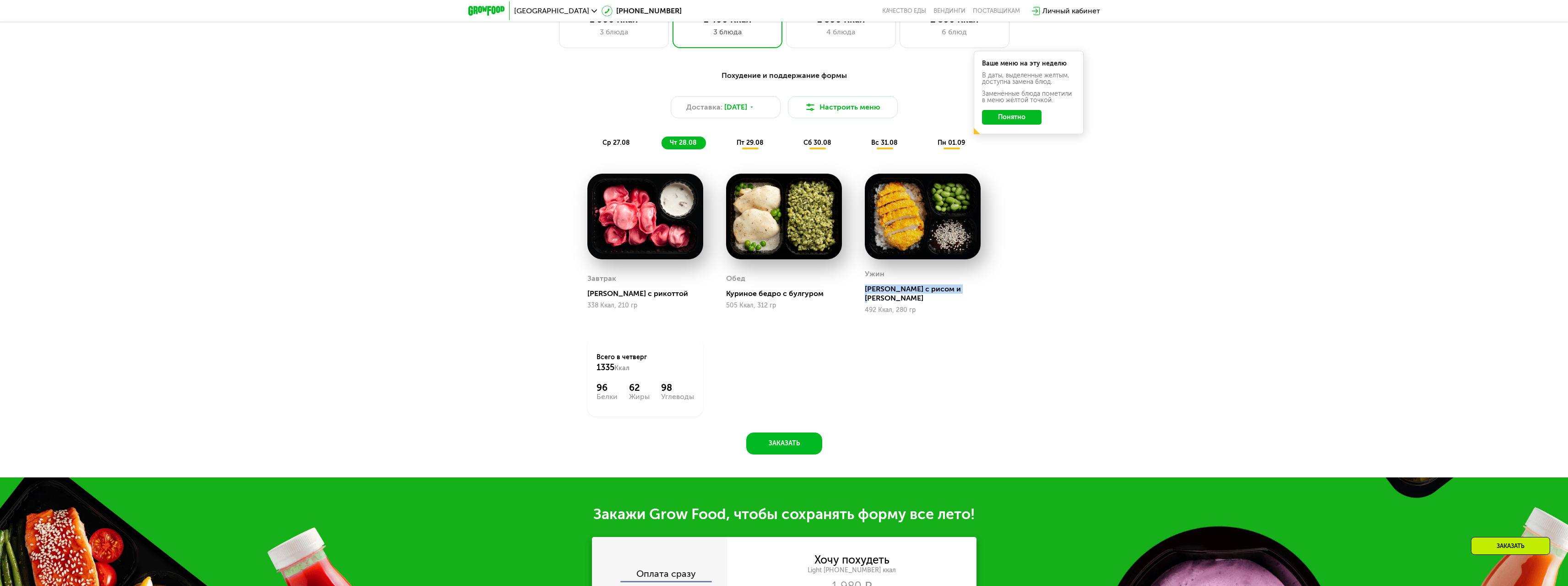
drag, startPoint x: 867, startPoint y: 292, endPoint x: 965, endPoint y: 290, distance: 98.0
click at [965, 290] on div "Кацудон с рисом и эдамаме" at bounding box center [926, 294] width 123 height 18
click at [996, 306] on div "Похудение и поддержание формы Доставка: 27 авг, ср Настроить меню ср 27.08 чт 2…" at bounding box center [784, 259] width 564 height 390
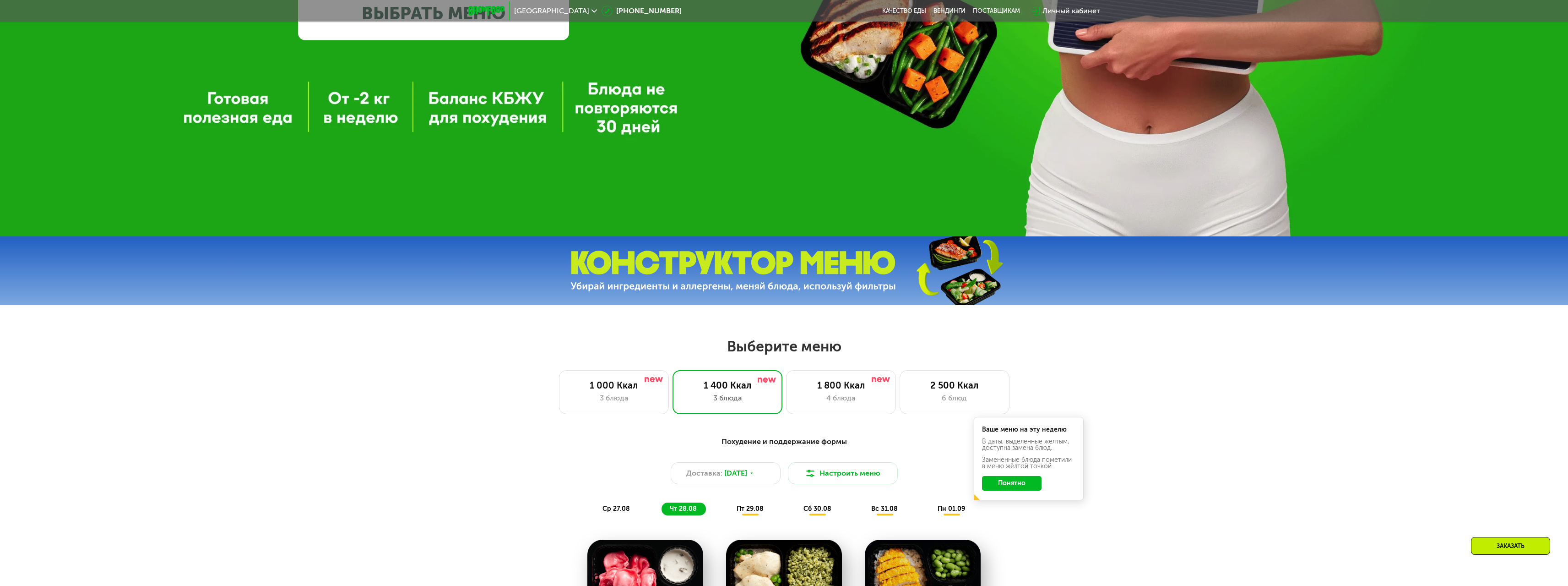
scroll to position [504, 0]
click at [645, 399] on div "3 блюда" at bounding box center [614, 399] width 90 height 11
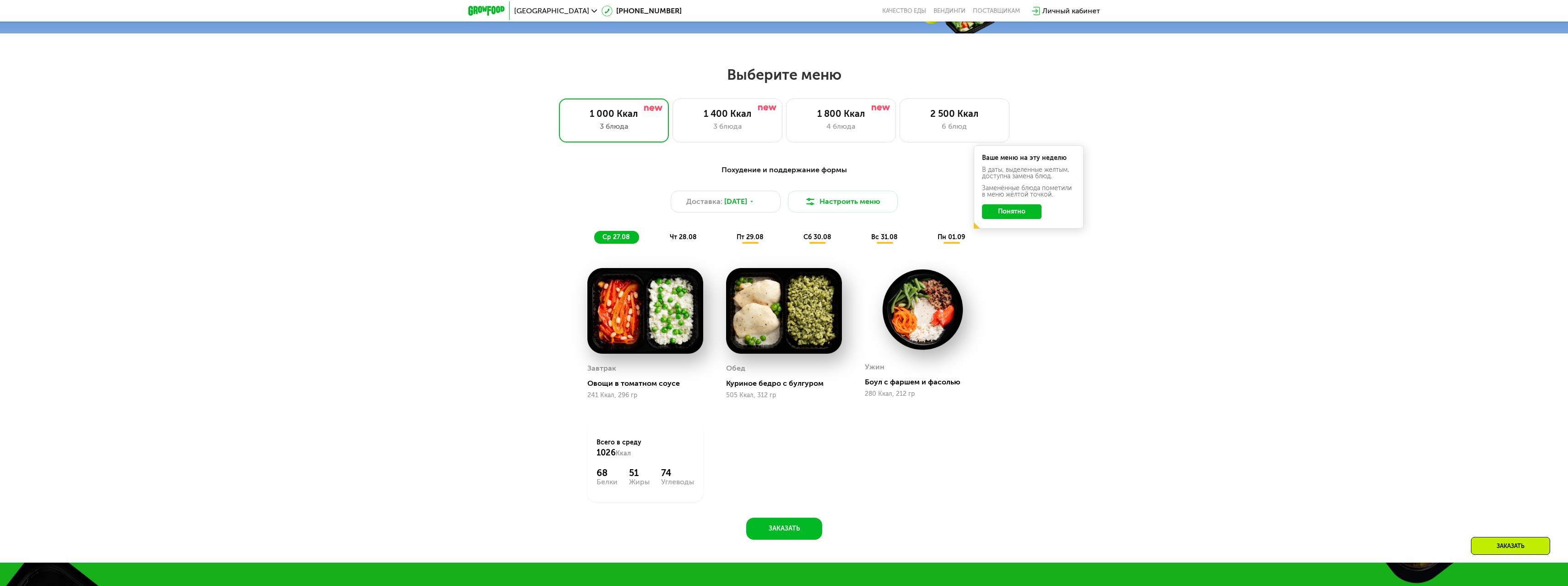
scroll to position [779, 0]
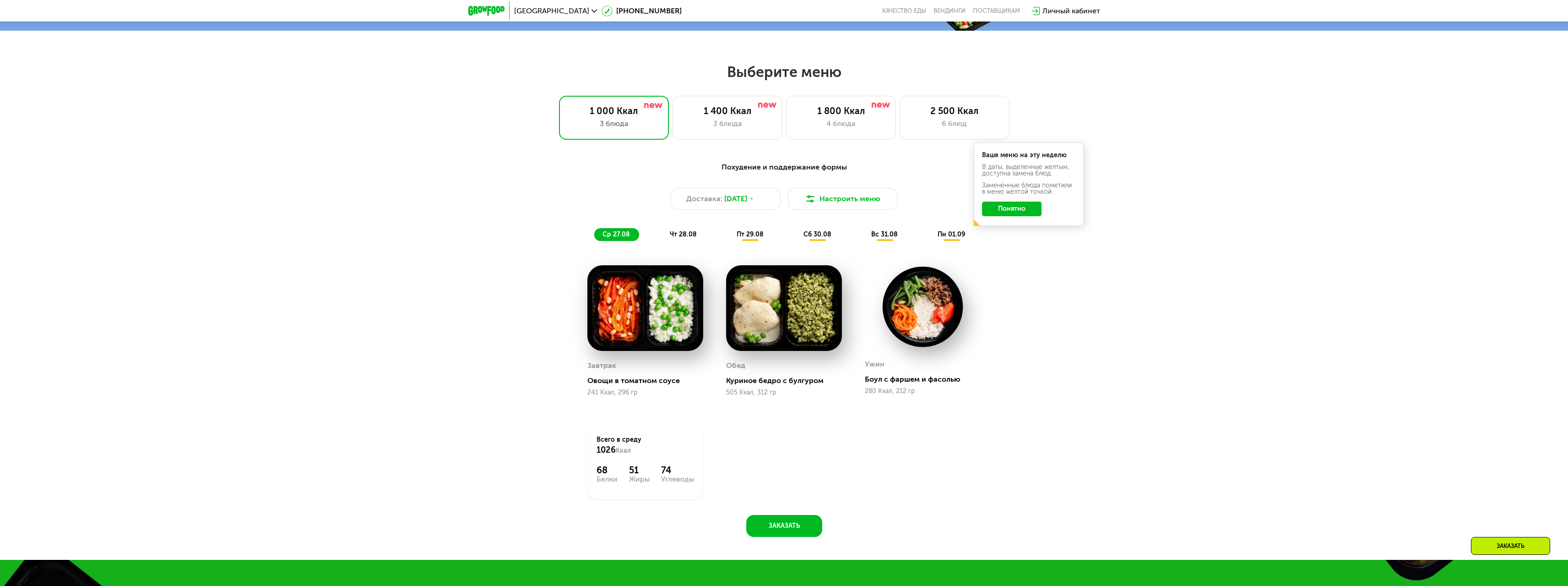
click at [674, 236] on span "чт 28.08" at bounding box center [683, 234] width 27 height 8
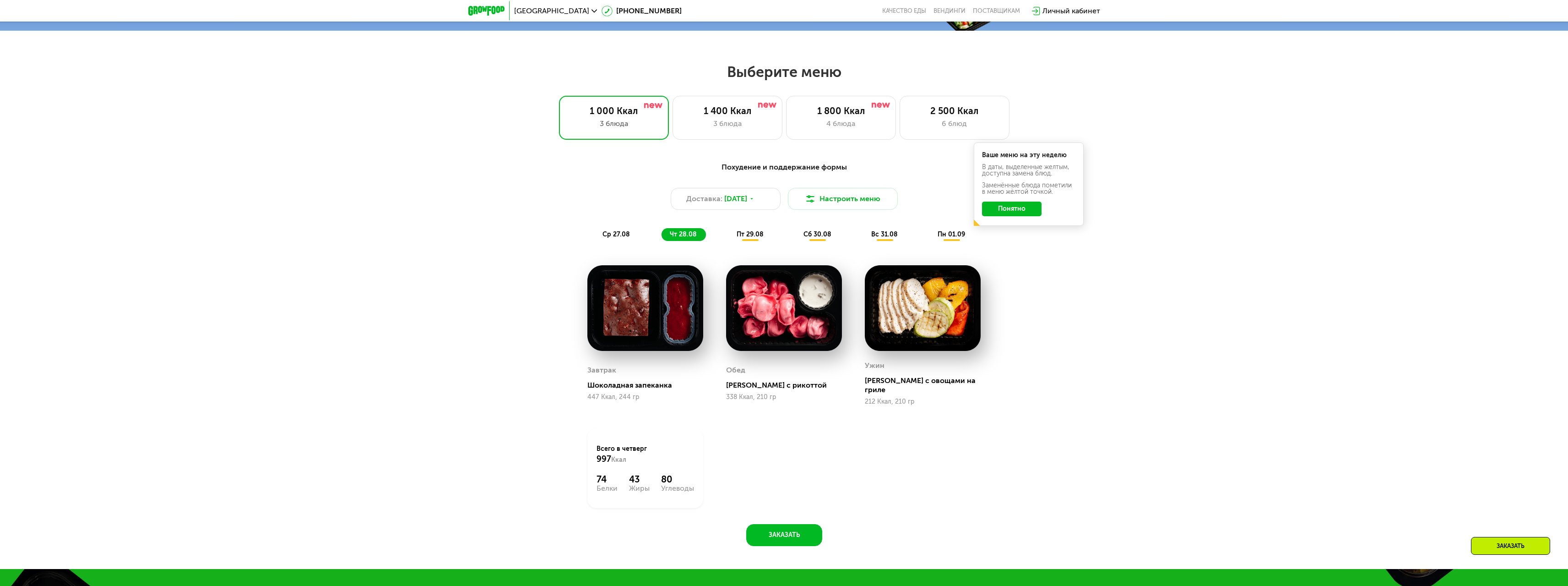
click at [795, 232] on div "пт 29.08" at bounding box center [818, 234] width 45 height 13
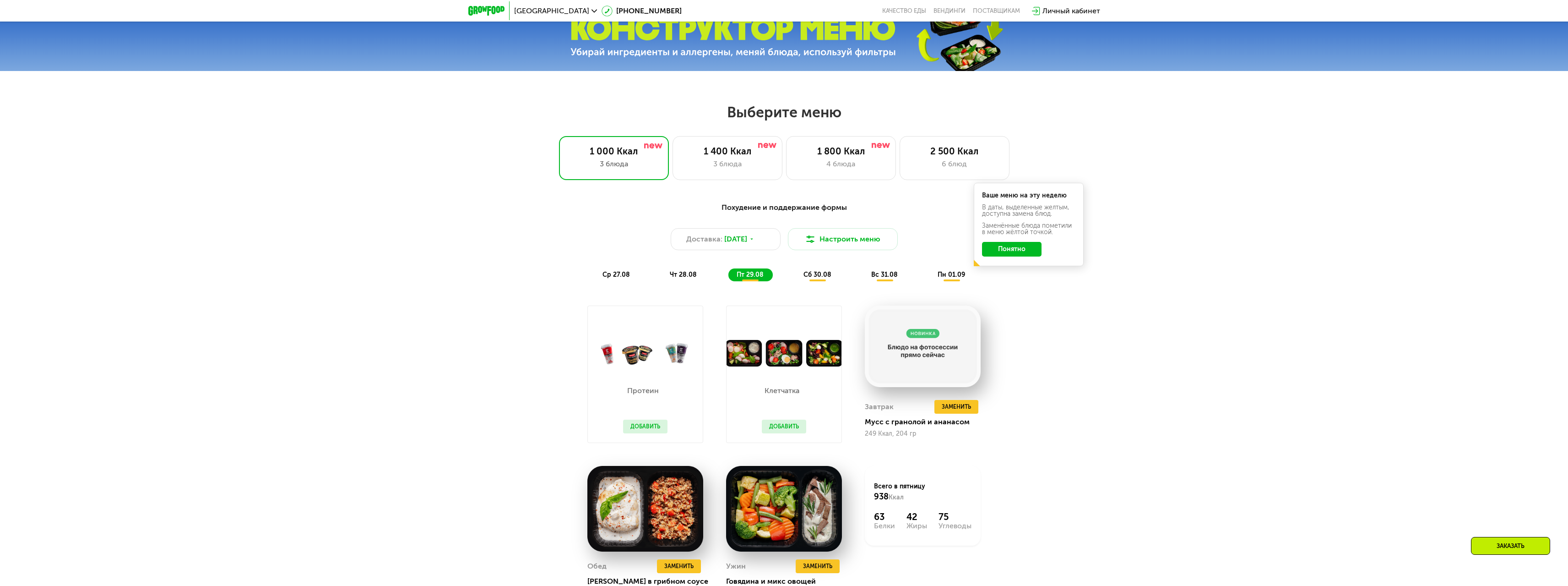
scroll to position [733, 0]
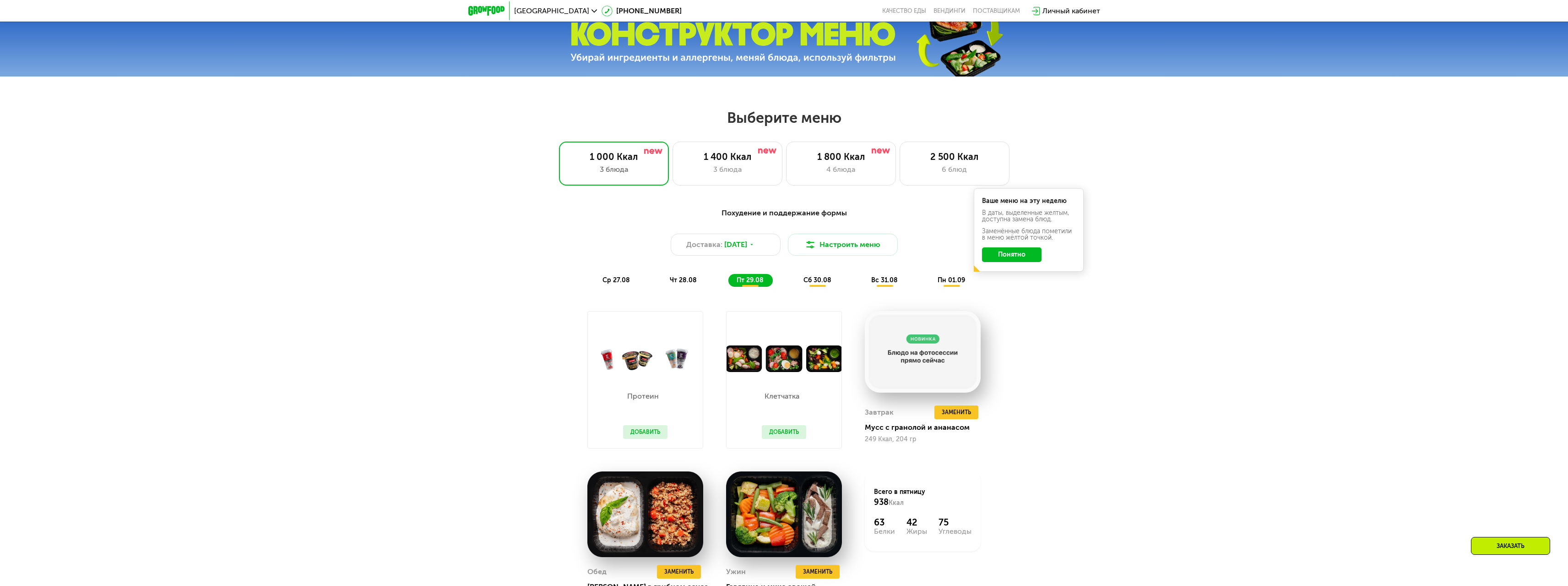
click at [689, 284] on span "чт 28.08" at bounding box center [683, 280] width 27 height 8
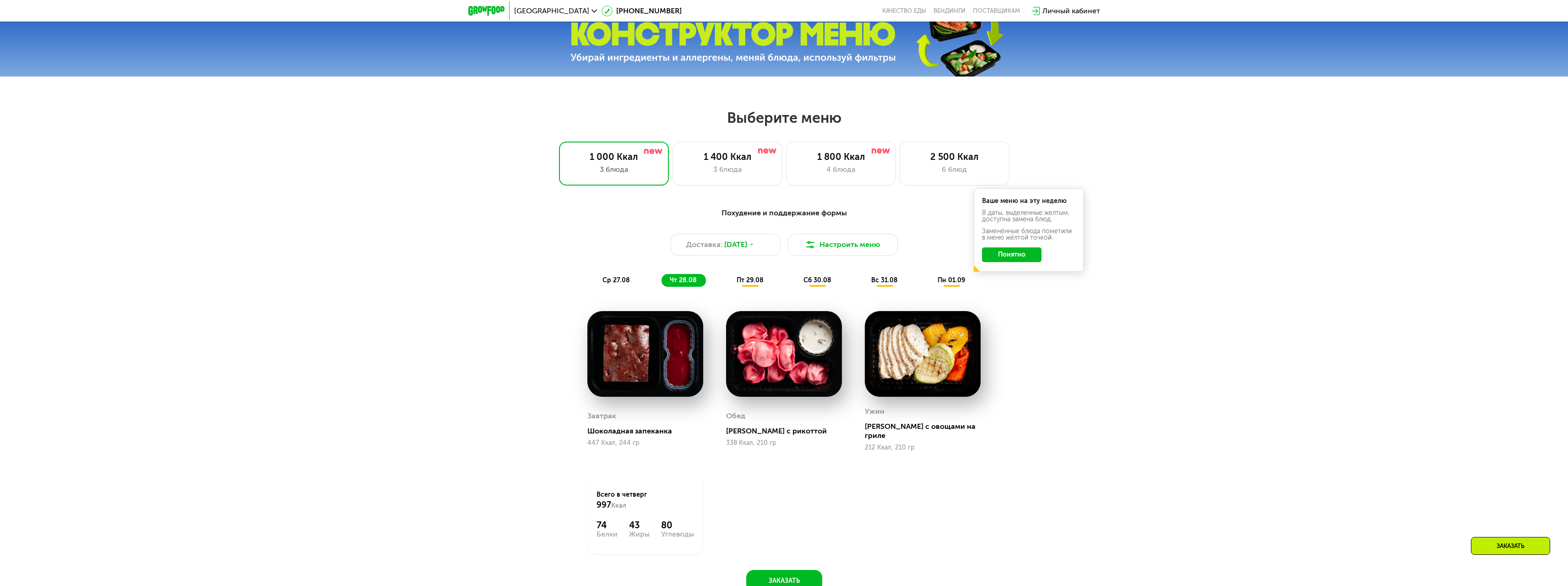
click at [863, 278] on div "сб 30.08" at bounding box center [885, 280] width 44 height 13
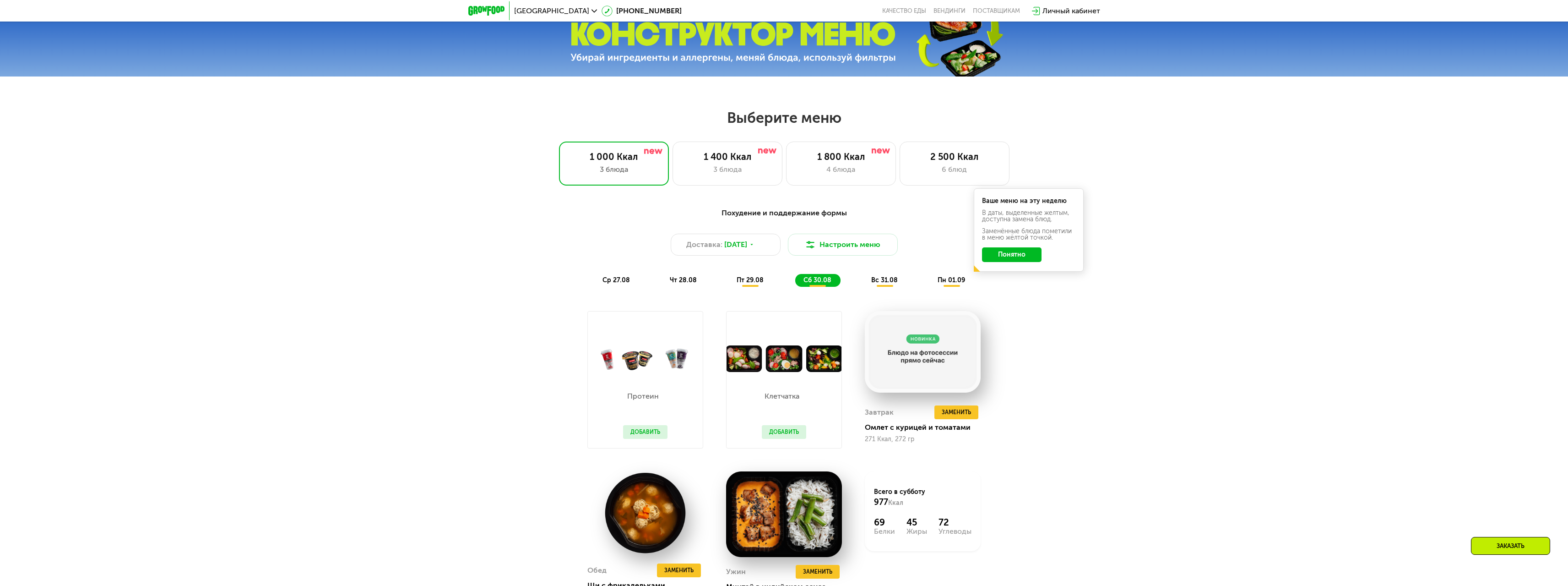
click at [929, 283] on div "вс 31.08" at bounding box center [951, 280] width 45 height 13
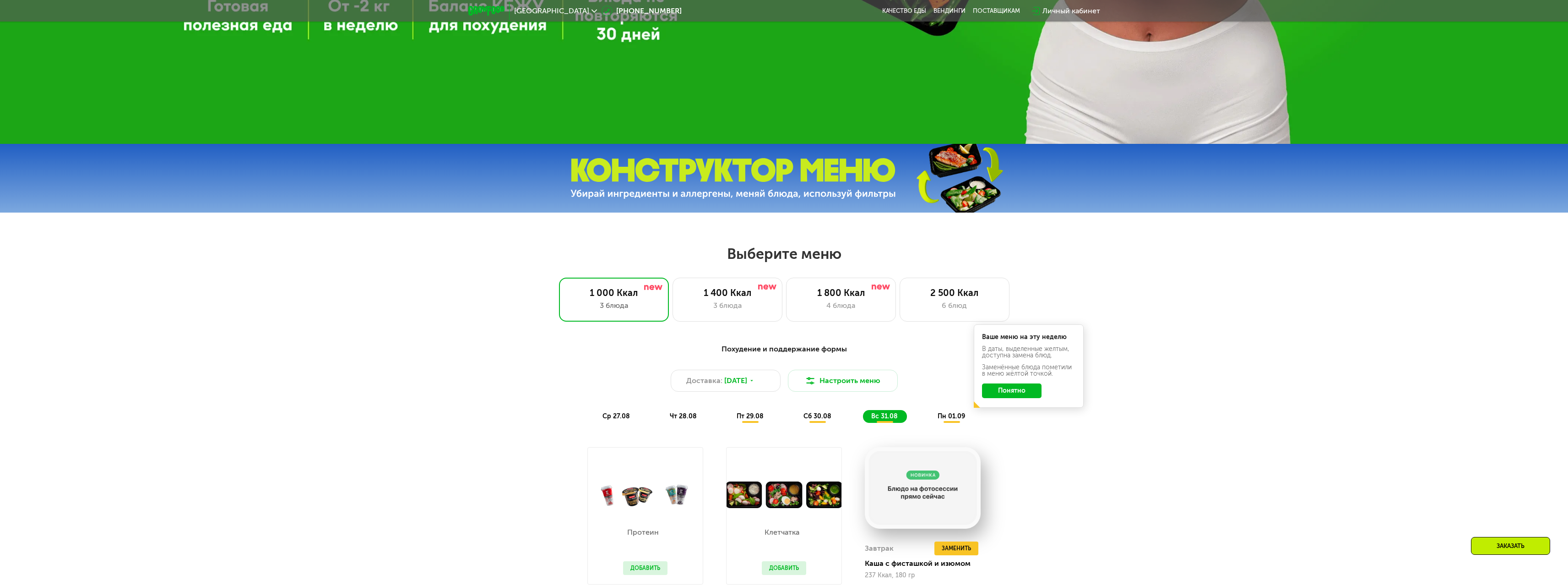
scroll to position [641, 0]
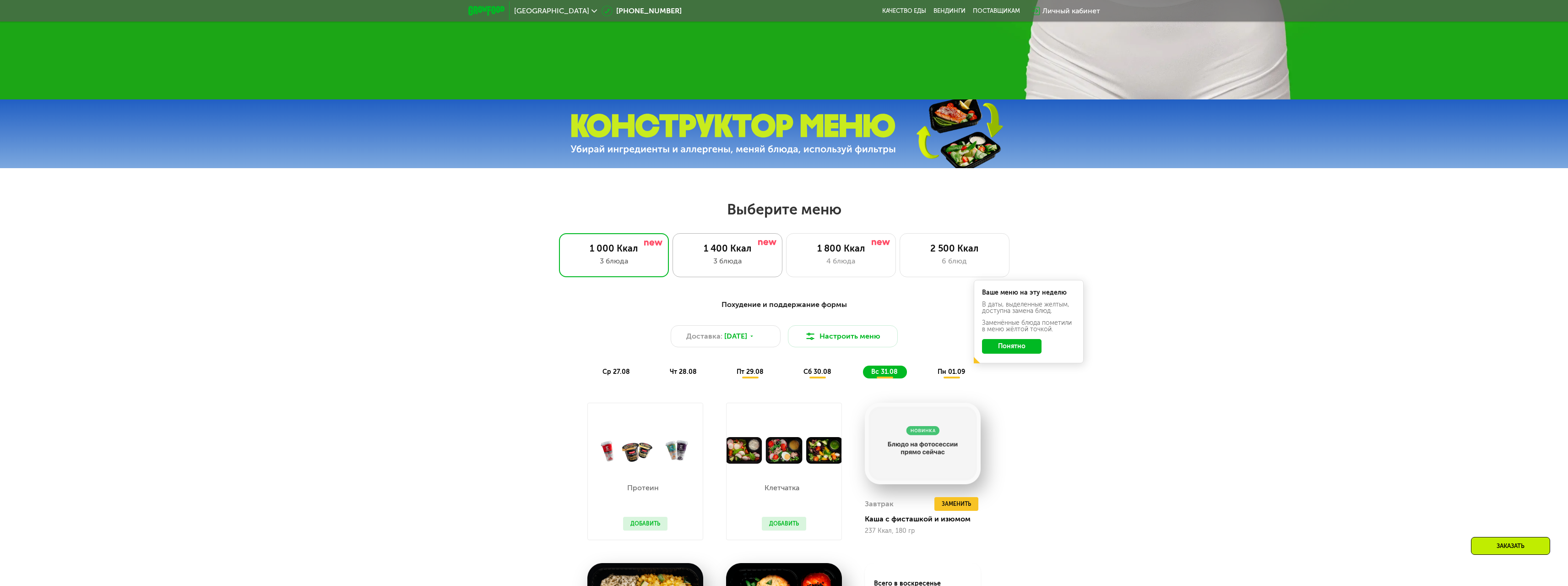
click at [716, 260] on div "3 блюда" at bounding box center [727, 261] width 90 height 11
